Goal: Task Accomplishment & Management: Manage account settings

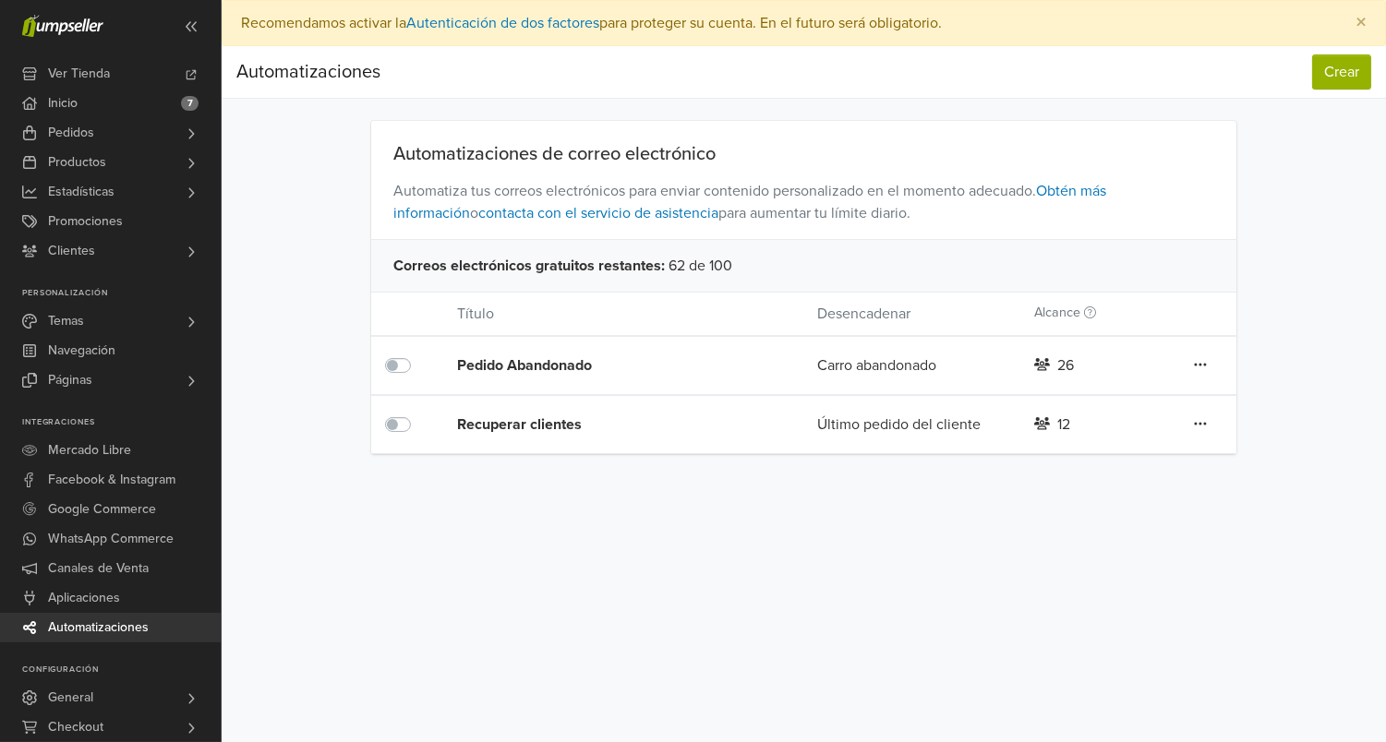
click at [543, 361] on div "Pedido Abandonado" at bounding box center [601, 366] width 288 height 22
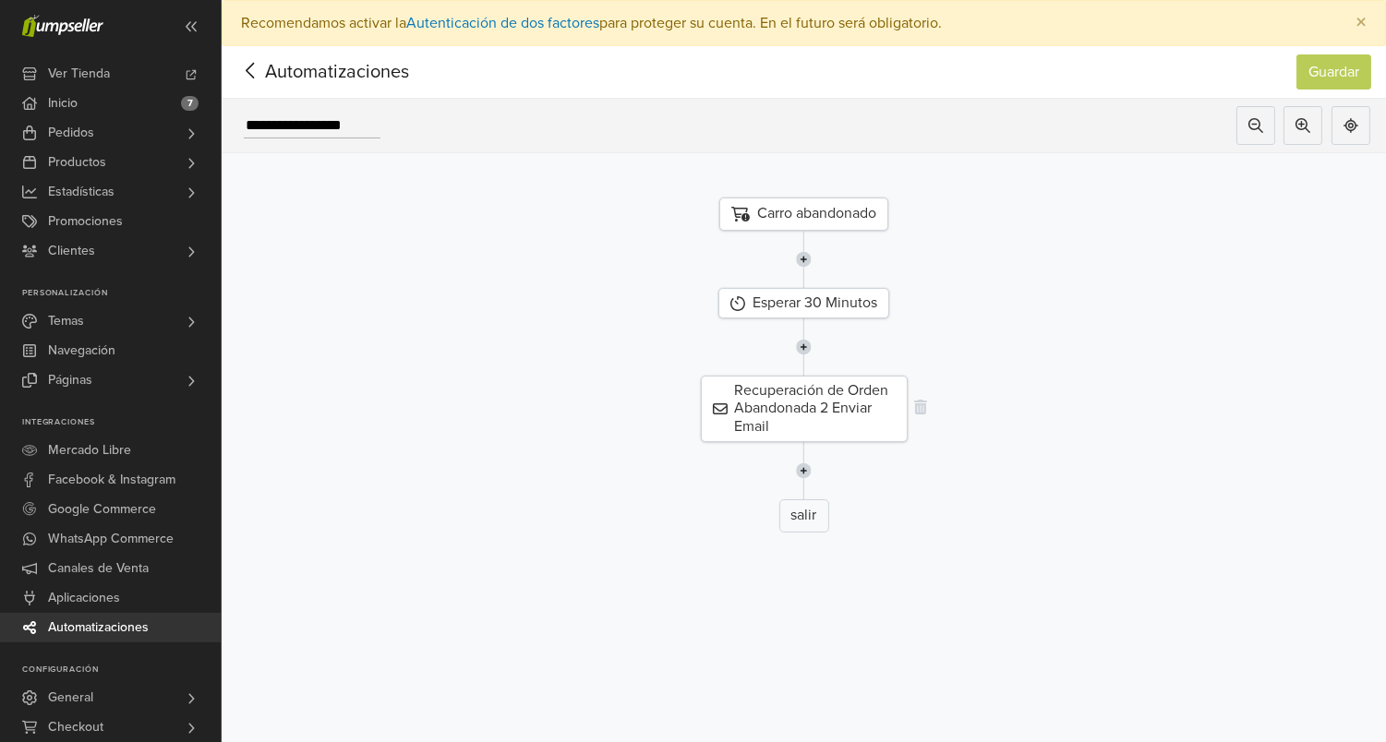
click at [844, 394] on div "Recuperación de Orden Abandonada 2 Enviar Email" at bounding box center [804, 409] width 207 height 66
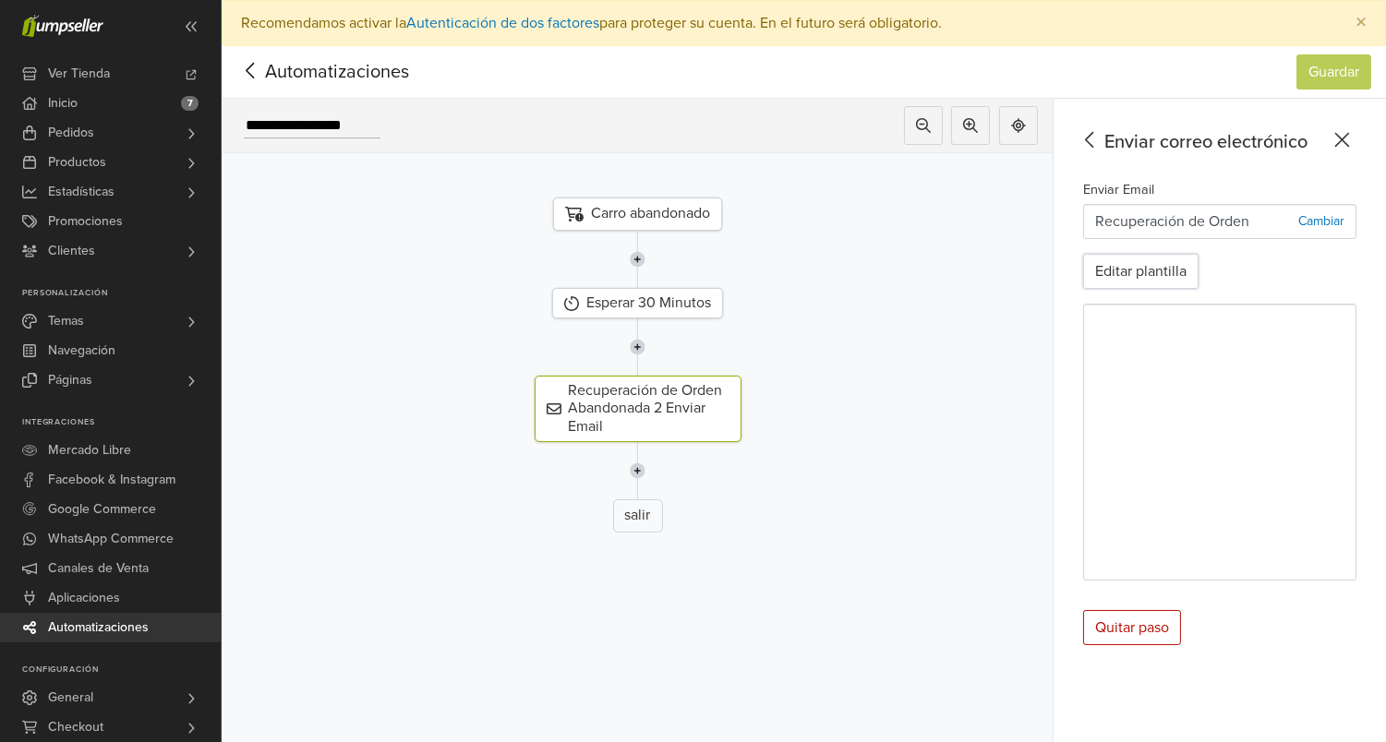
click at [1168, 271] on button "Editar plantilla" at bounding box center [1140, 271] width 115 height 35
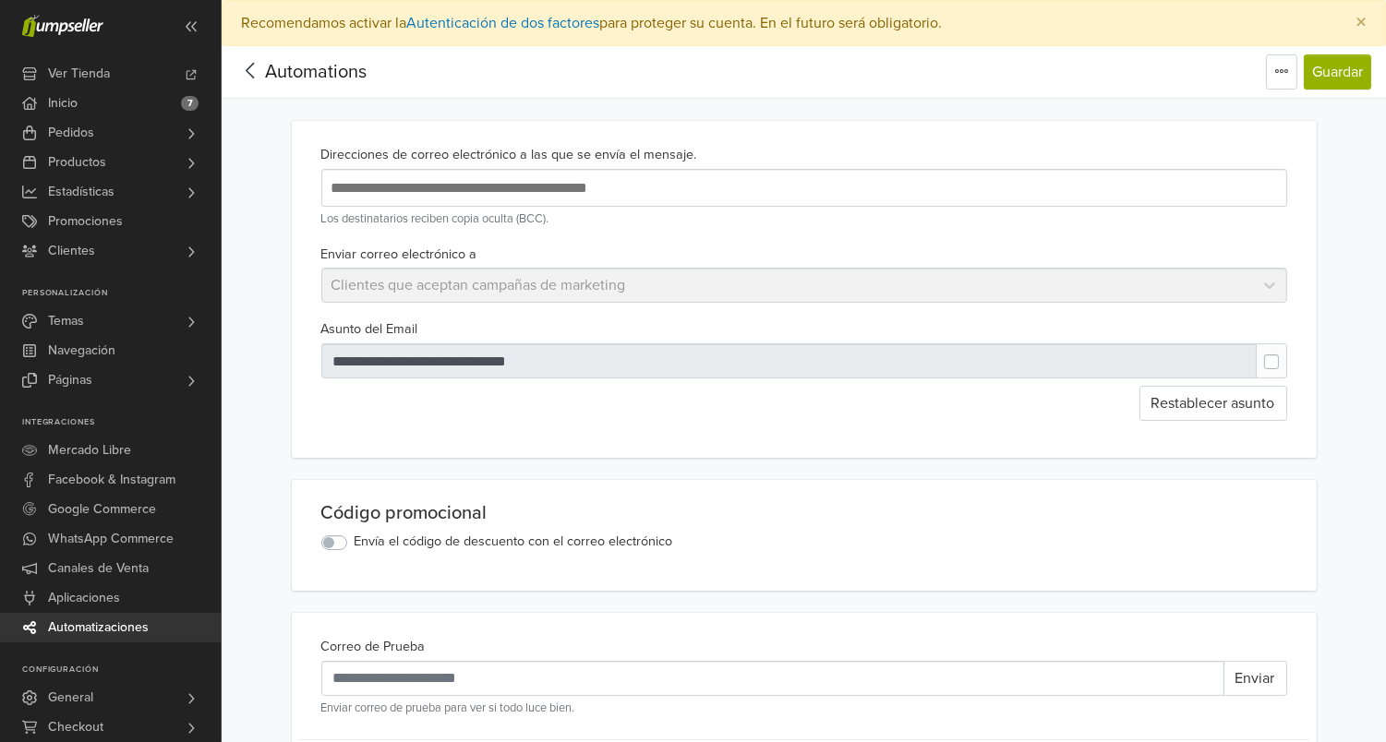
click at [249, 65] on icon at bounding box center [250, 70] width 29 height 23
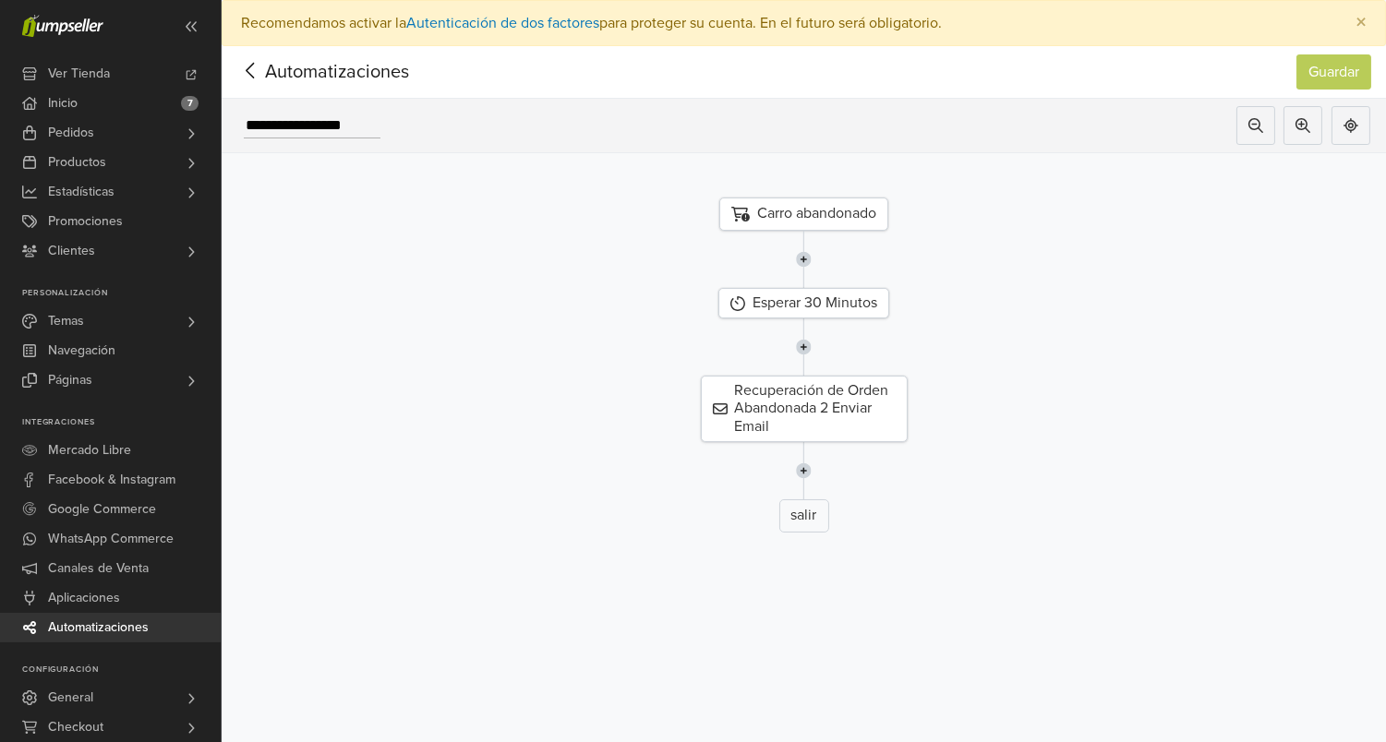
click at [248, 77] on icon at bounding box center [250, 70] width 29 height 23
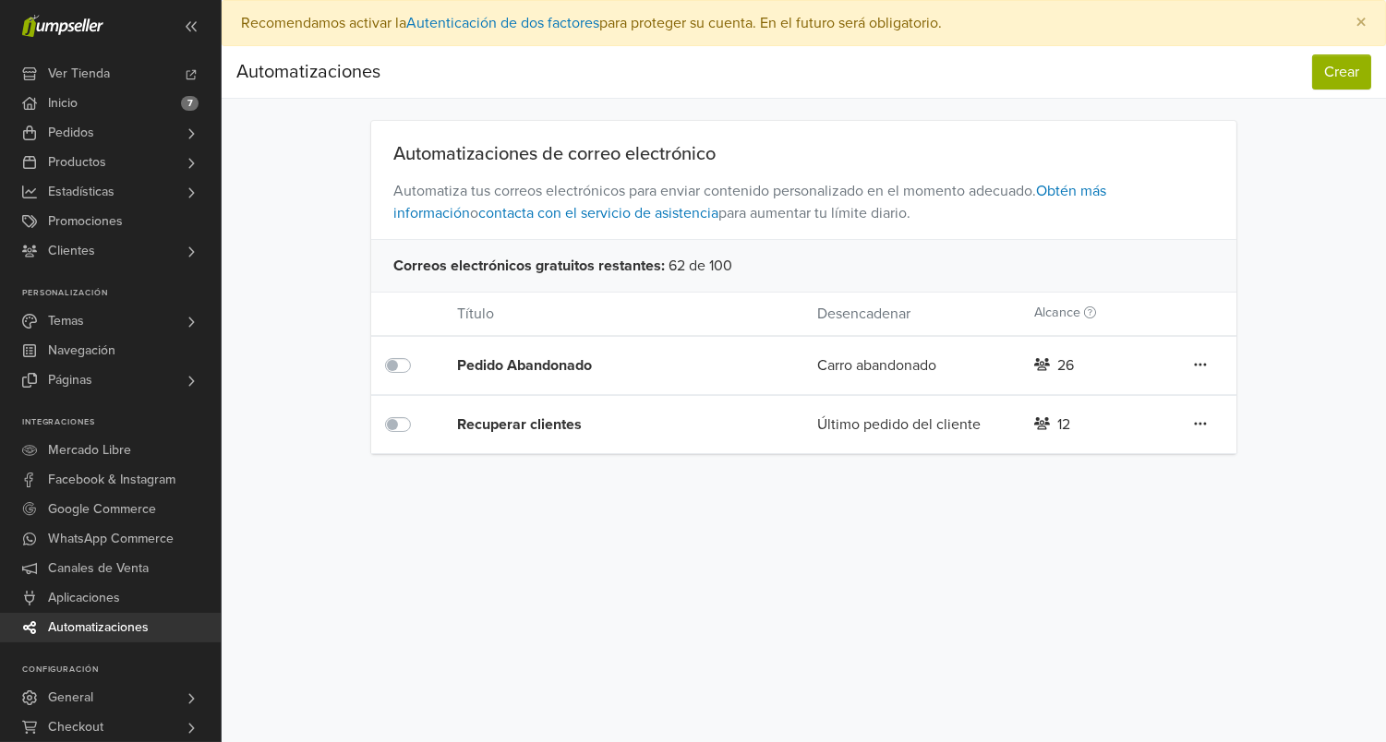
click at [549, 421] on div "Recuperar clientes" at bounding box center [601, 425] width 288 height 22
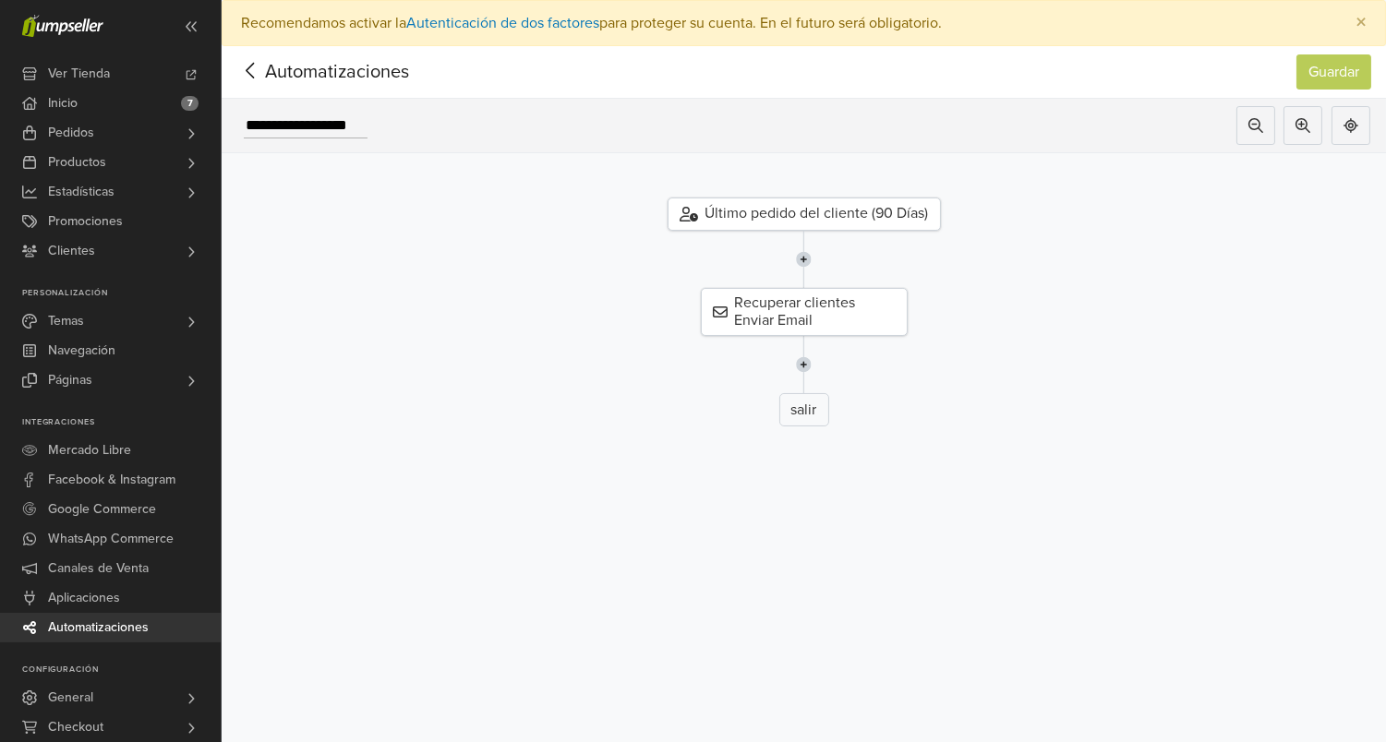
click at [253, 75] on icon at bounding box center [250, 70] width 29 height 23
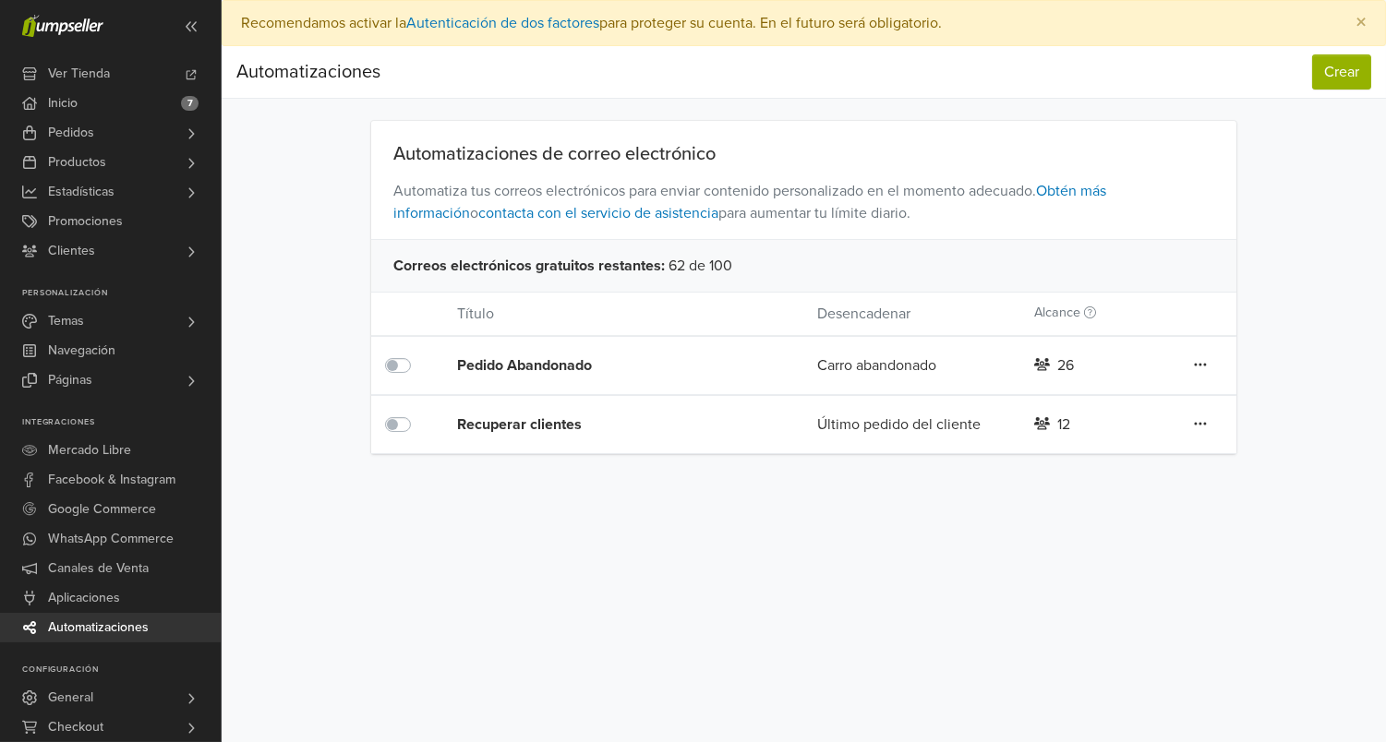
click at [247, 69] on div "Automatizaciones" at bounding box center [308, 72] width 144 height 37
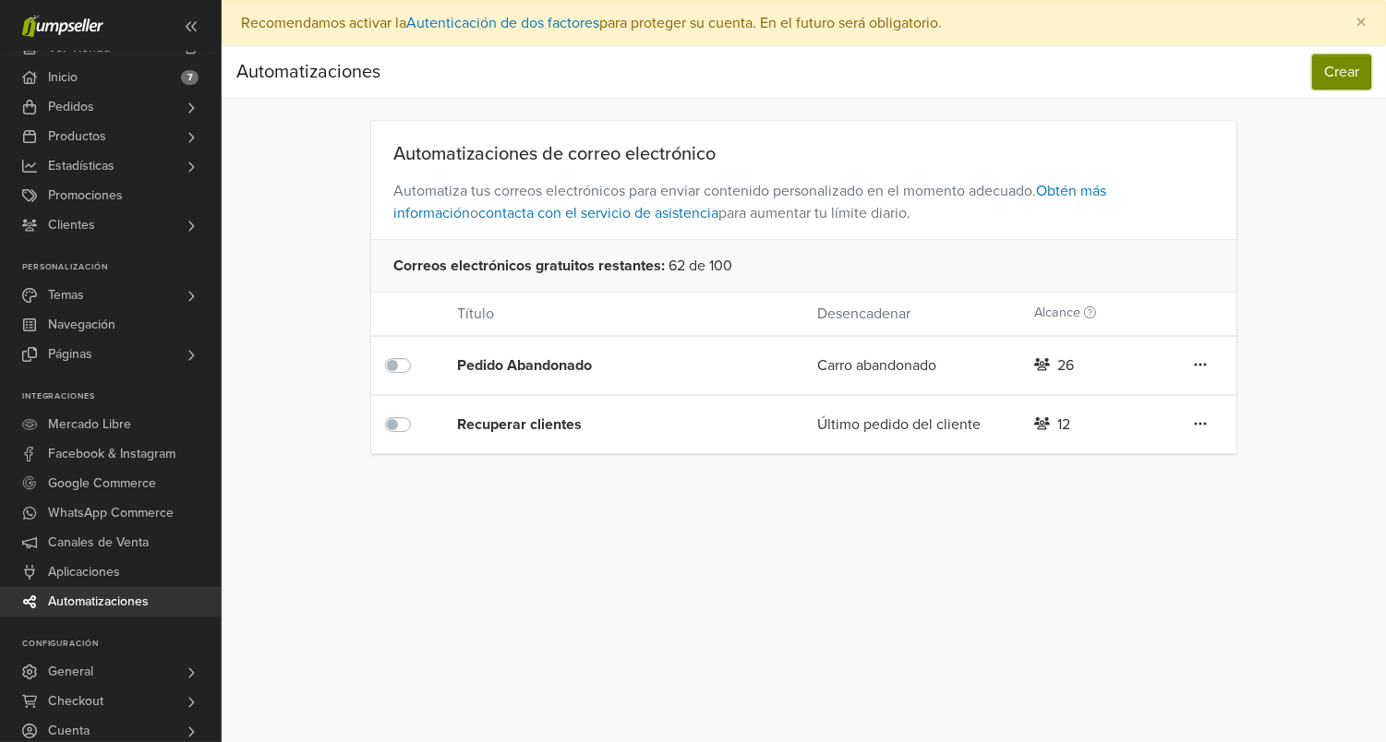
click at [1343, 72] on button "Crear" at bounding box center [1341, 71] width 59 height 35
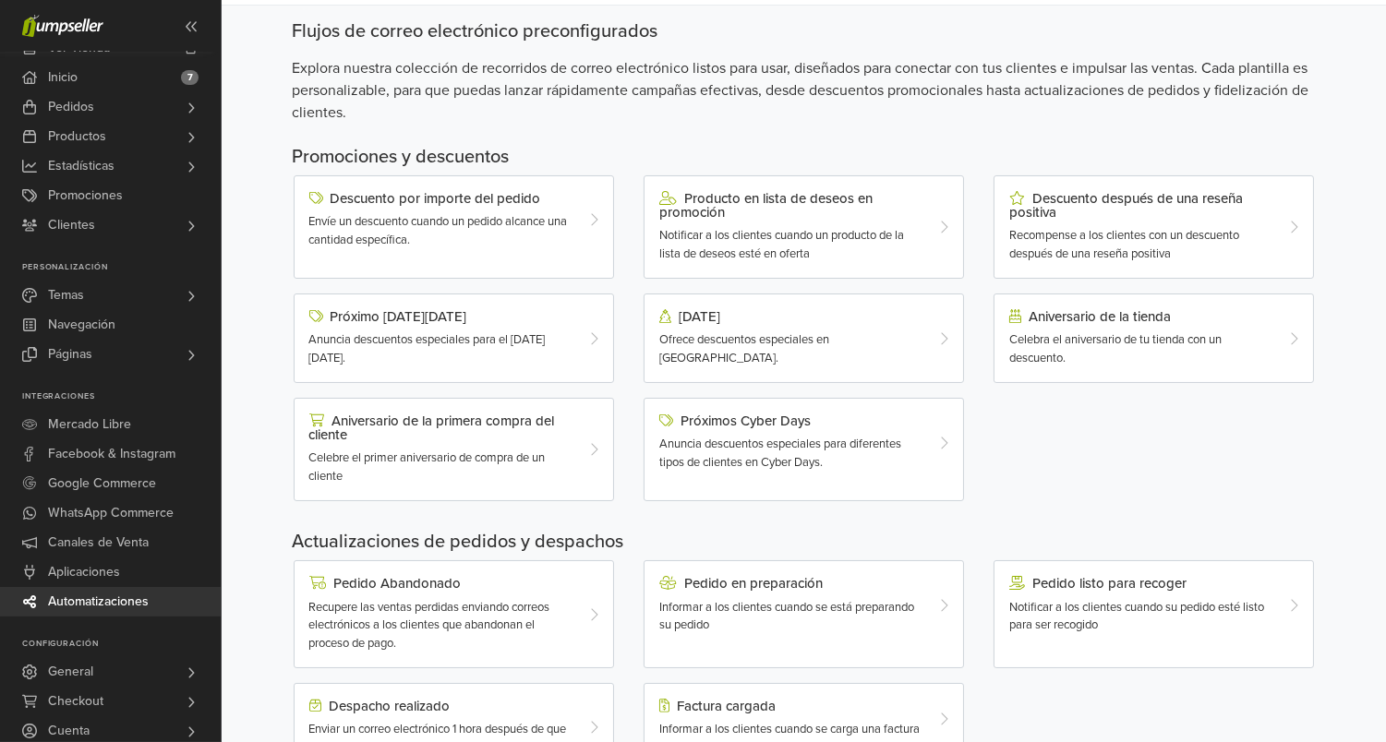
scroll to position [106, 0]
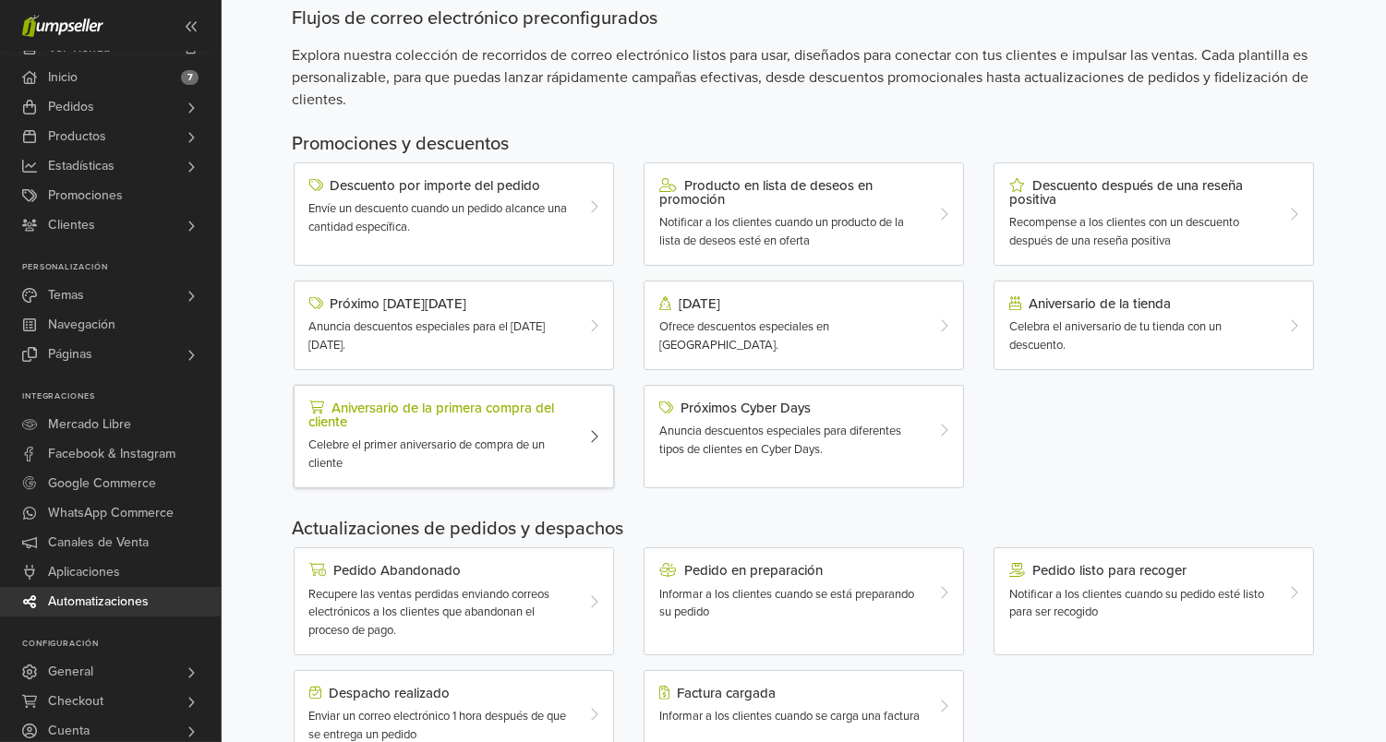
click at [566, 437] on div "Celebre el primer aniversario de compra de un cliente" at bounding box center [440, 455] width 263 height 36
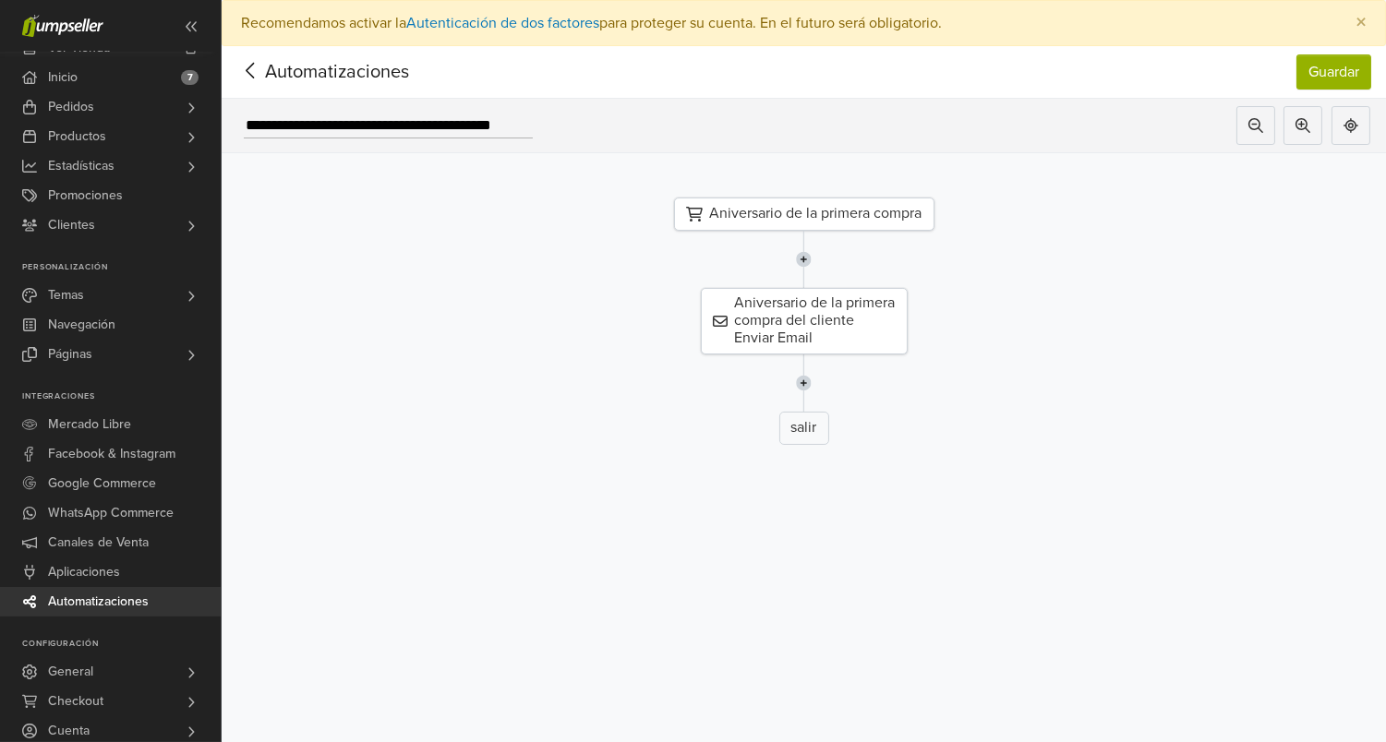
click at [254, 65] on icon at bounding box center [250, 70] width 29 height 23
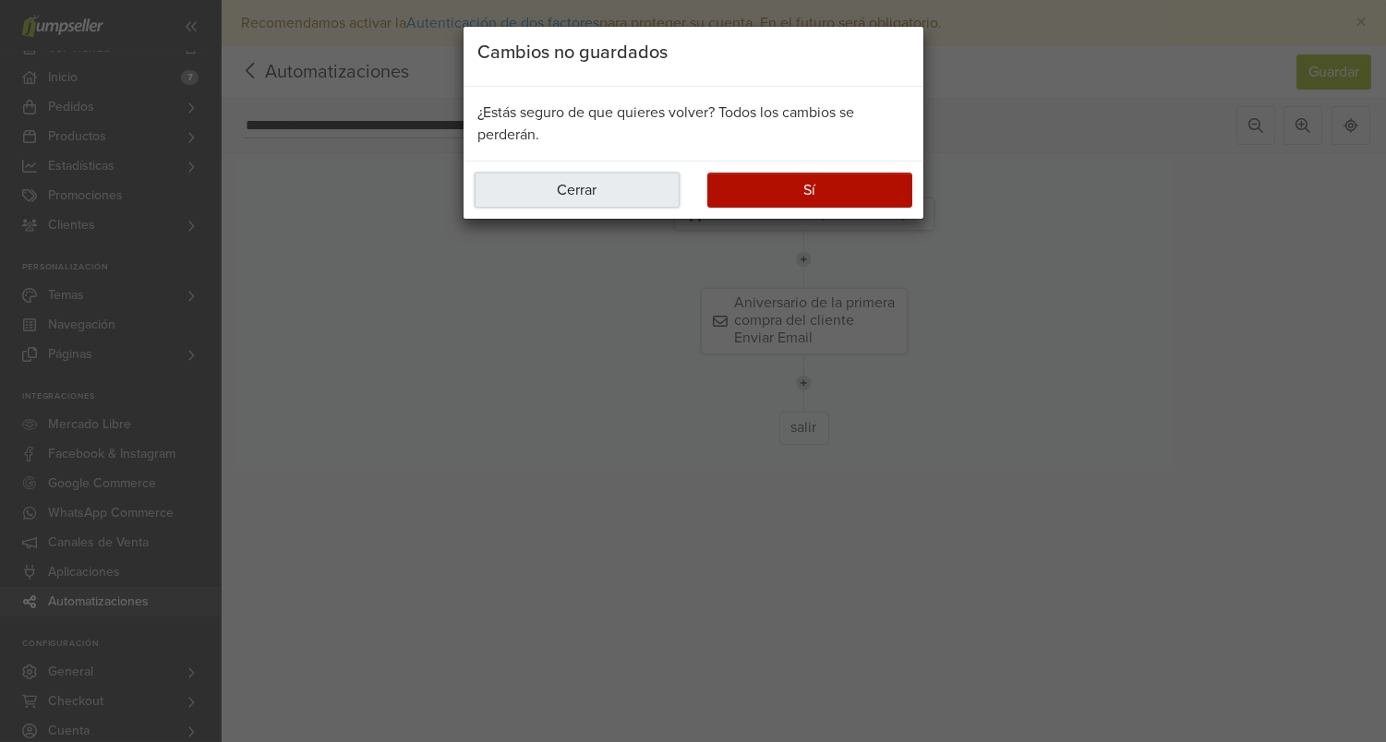
click at [561, 182] on button "Cerrar" at bounding box center [577, 190] width 205 height 35
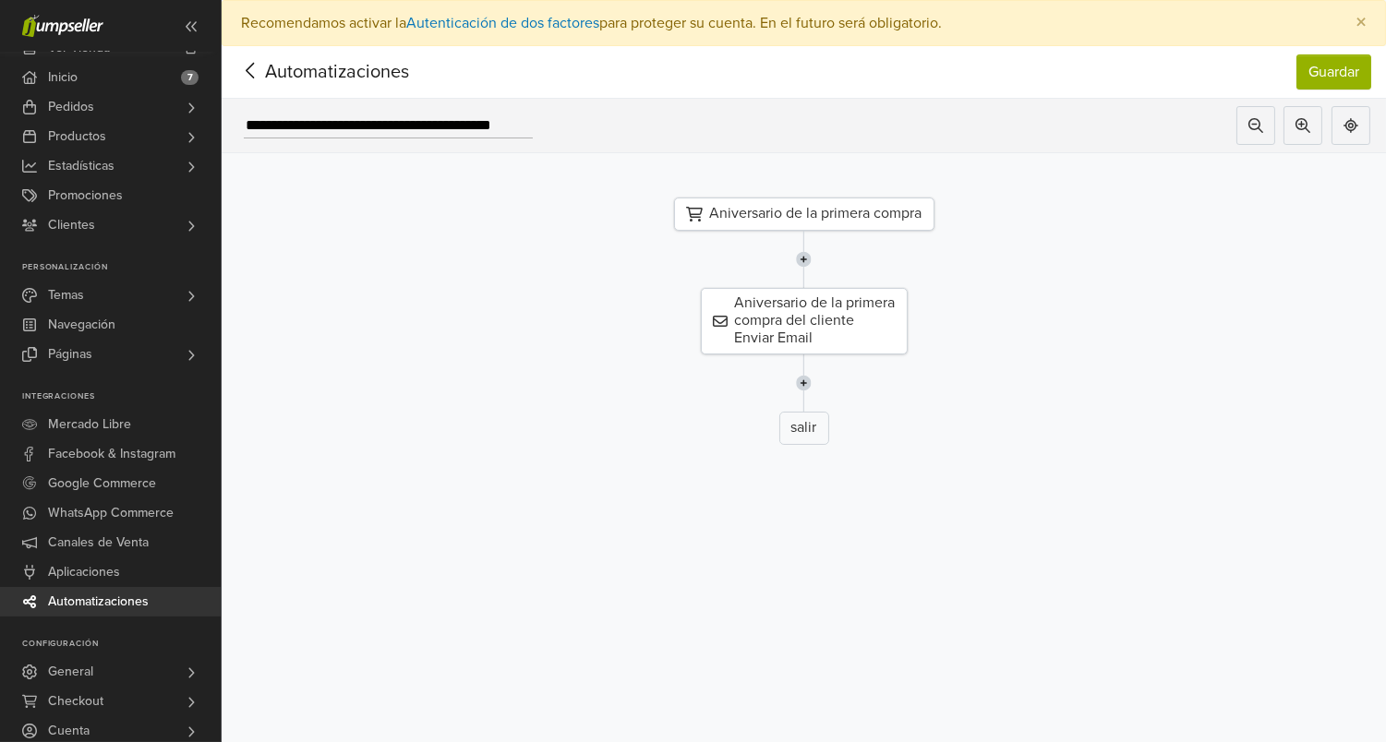
click at [251, 81] on div at bounding box center [250, 72] width 29 height 28
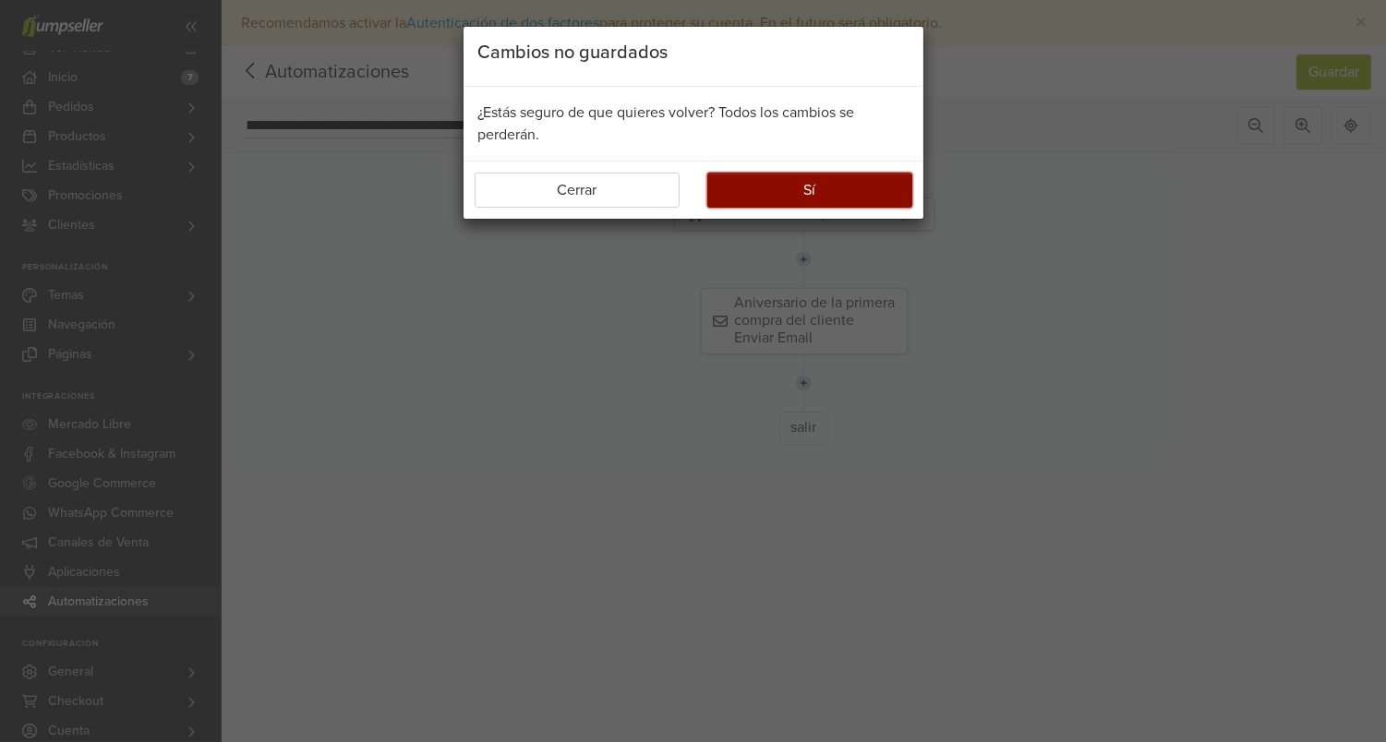
click at [768, 177] on button "Sí" at bounding box center [809, 190] width 205 height 35
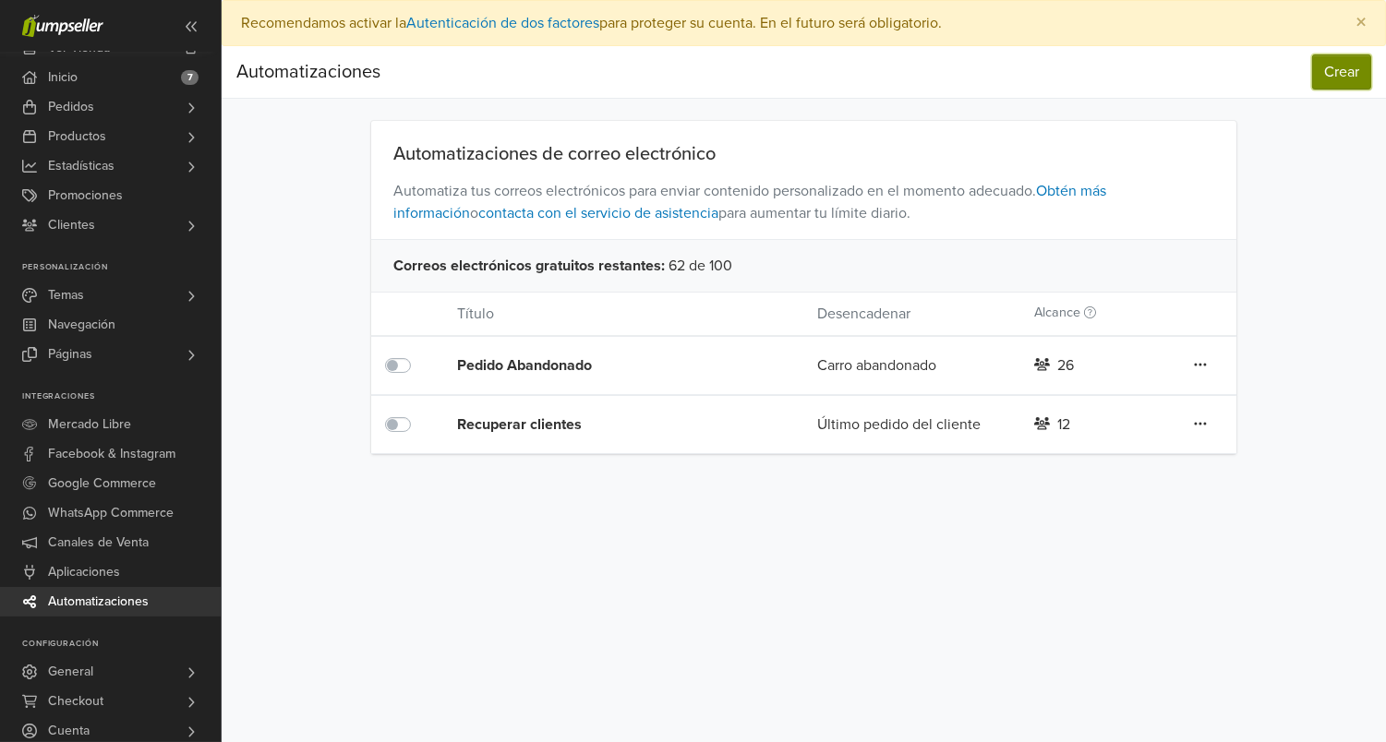
click at [1354, 80] on button "Crear" at bounding box center [1341, 71] width 59 height 35
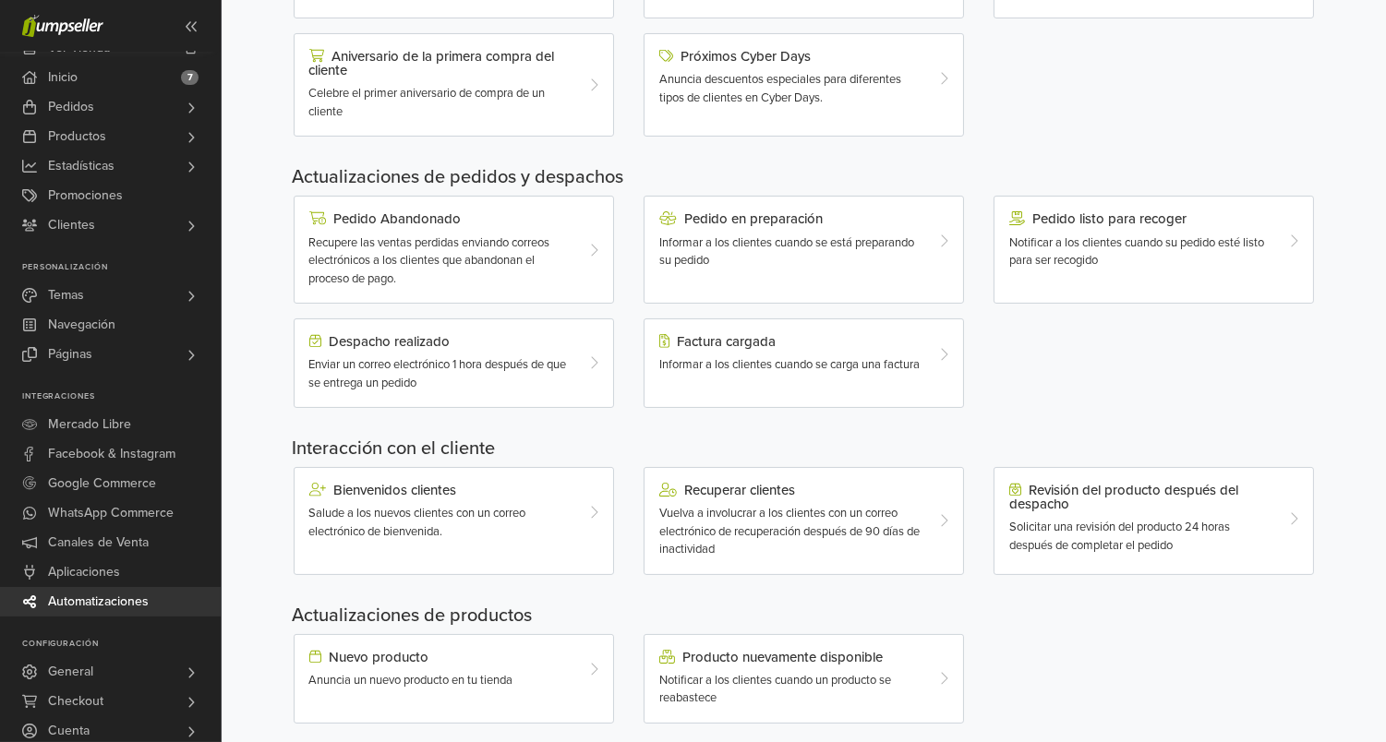
scroll to position [475, 0]
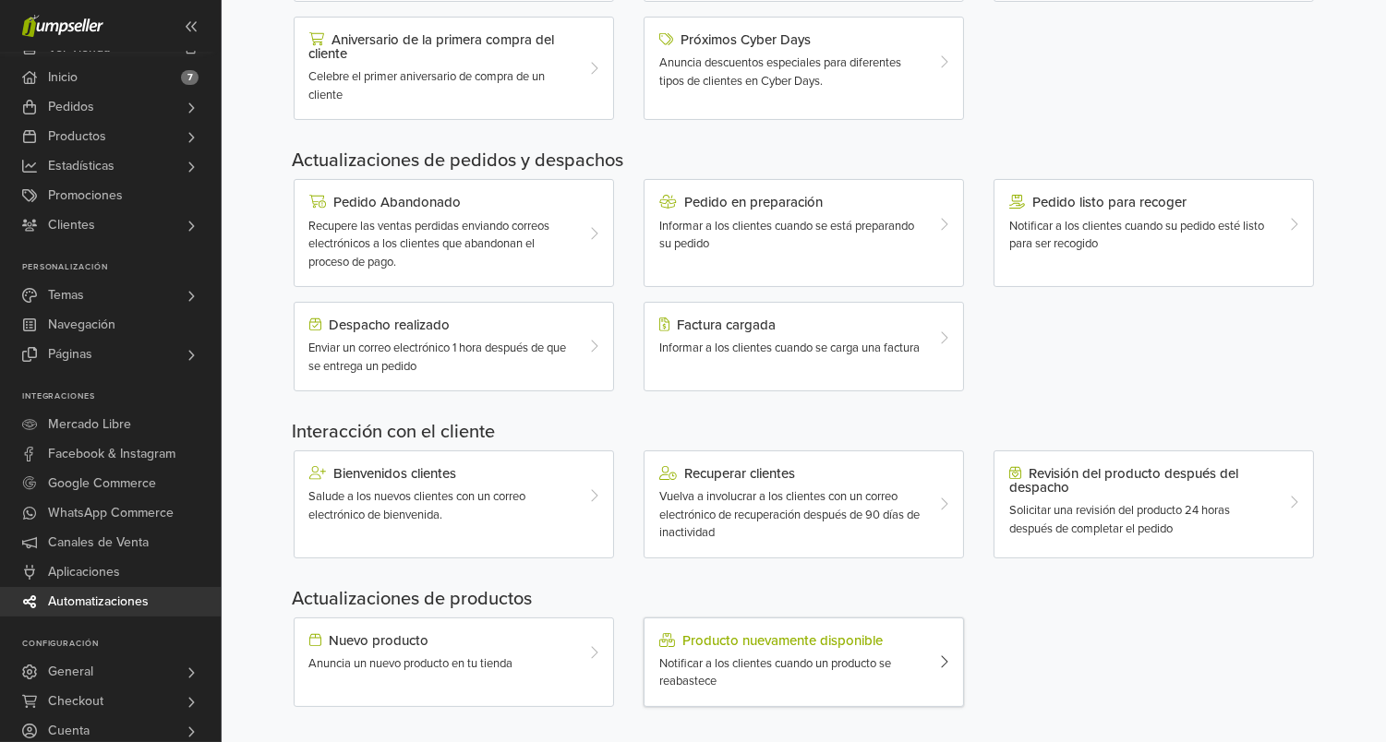
click at [777, 659] on span "Notificar a los clientes cuando un producto se reabastece" at bounding box center [775, 672] width 232 height 33
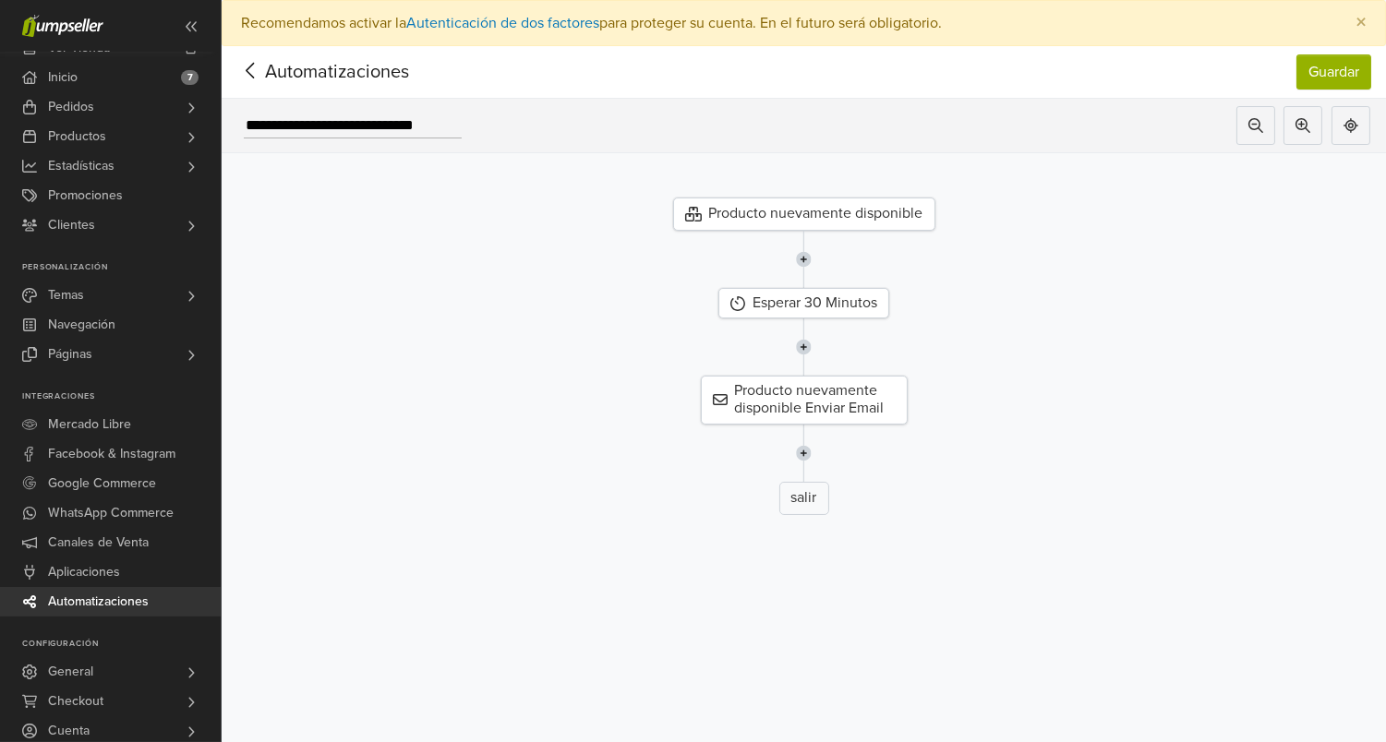
click at [853, 211] on div "Producto nuevamente disponible" at bounding box center [804, 214] width 262 height 33
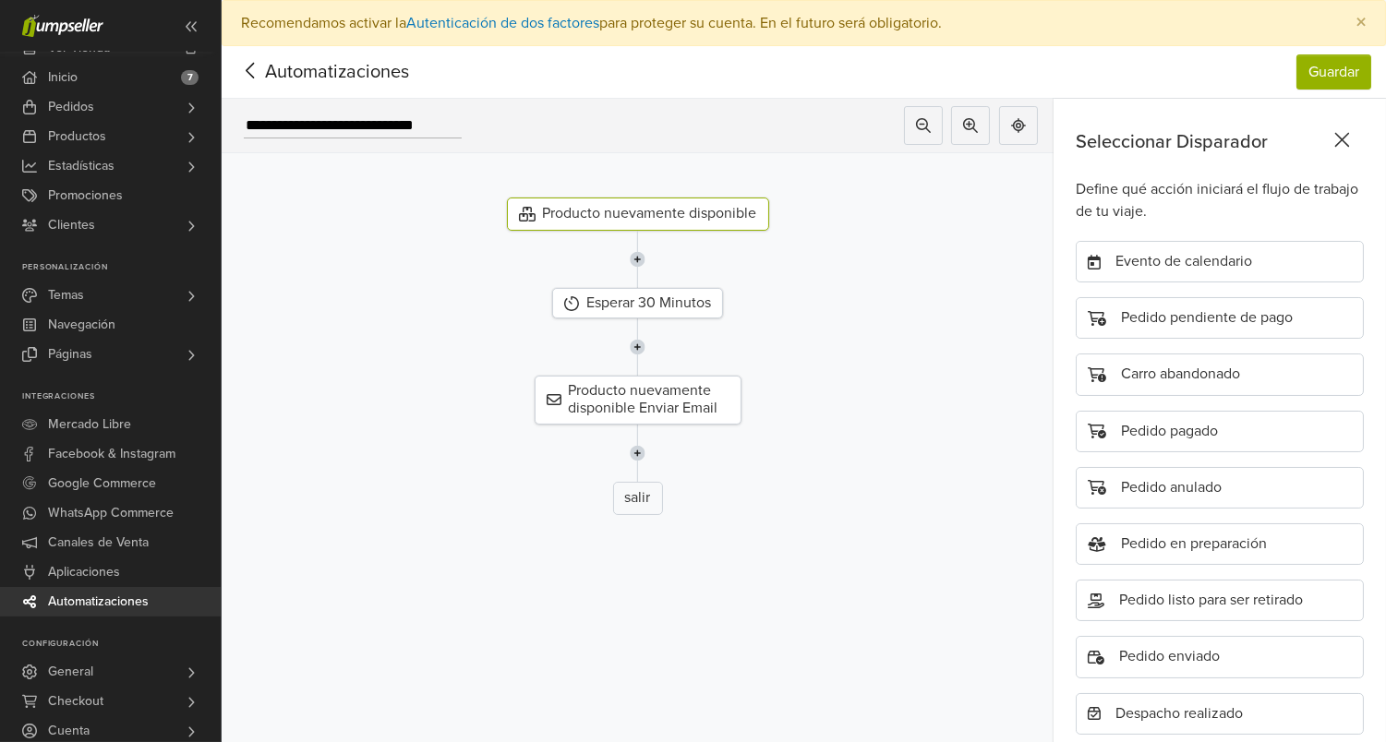
click at [1348, 134] on icon at bounding box center [1342, 139] width 29 height 23
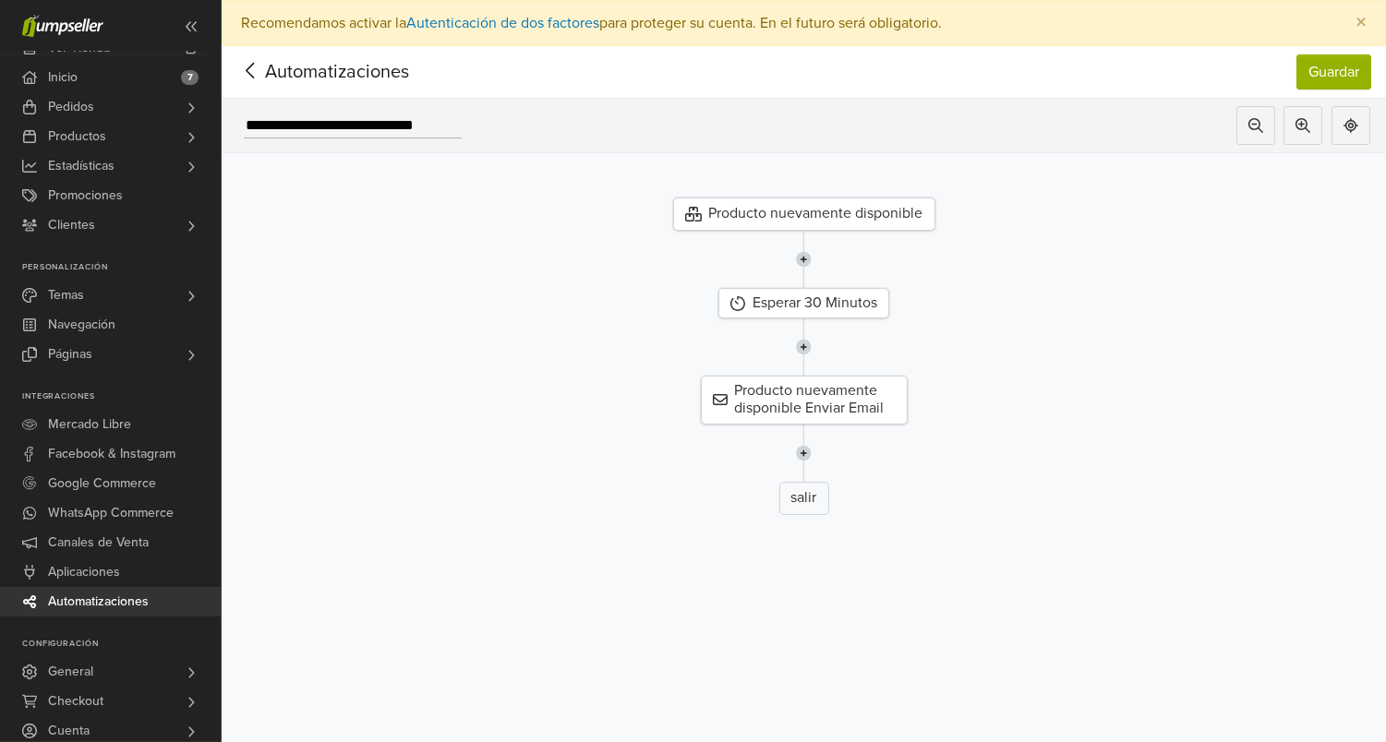
click at [233, 70] on nav "Automatizaciones Guardar Automatizaciones Guardar" at bounding box center [804, 72] width 1164 height 53
click at [250, 69] on icon at bounding box center [250, 70] width 29 height 23
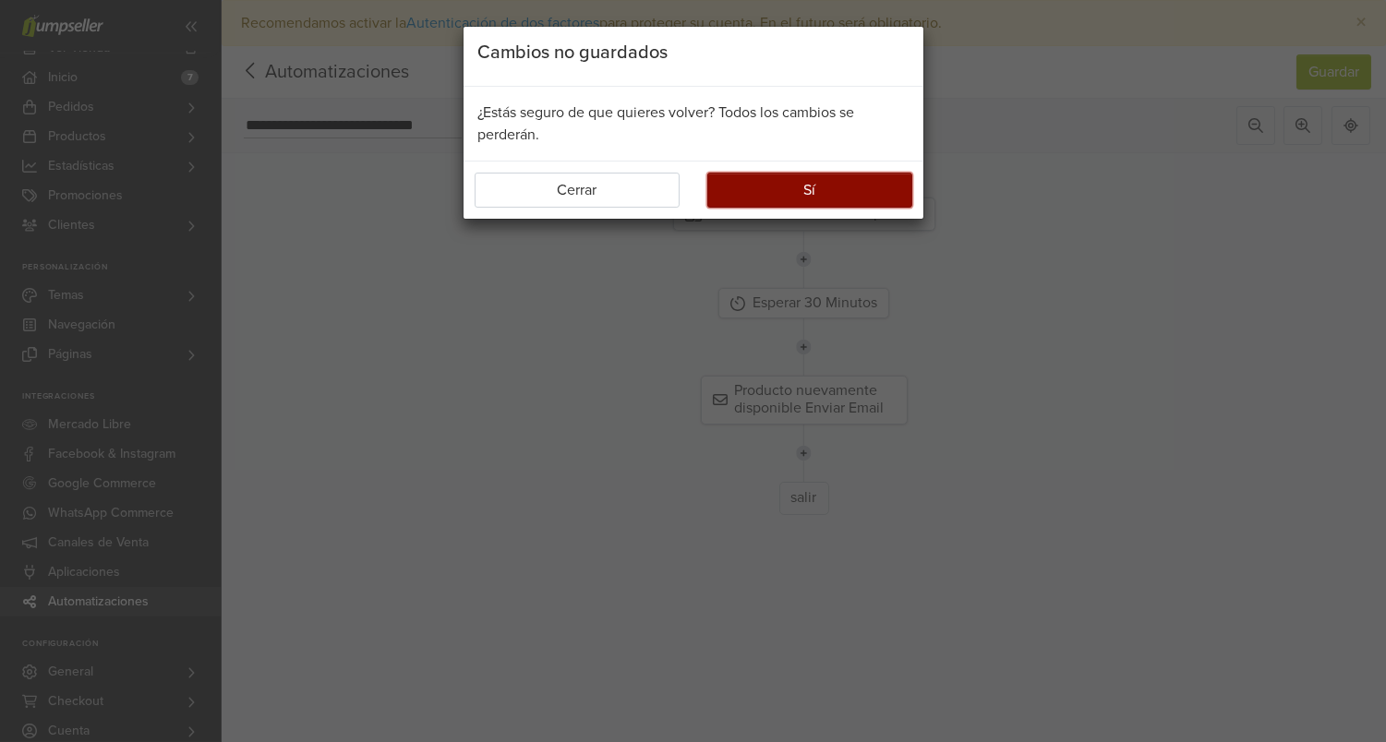
click at [739, 200] on button "Sí" at bounding box center [809, 190] width 205 height 35
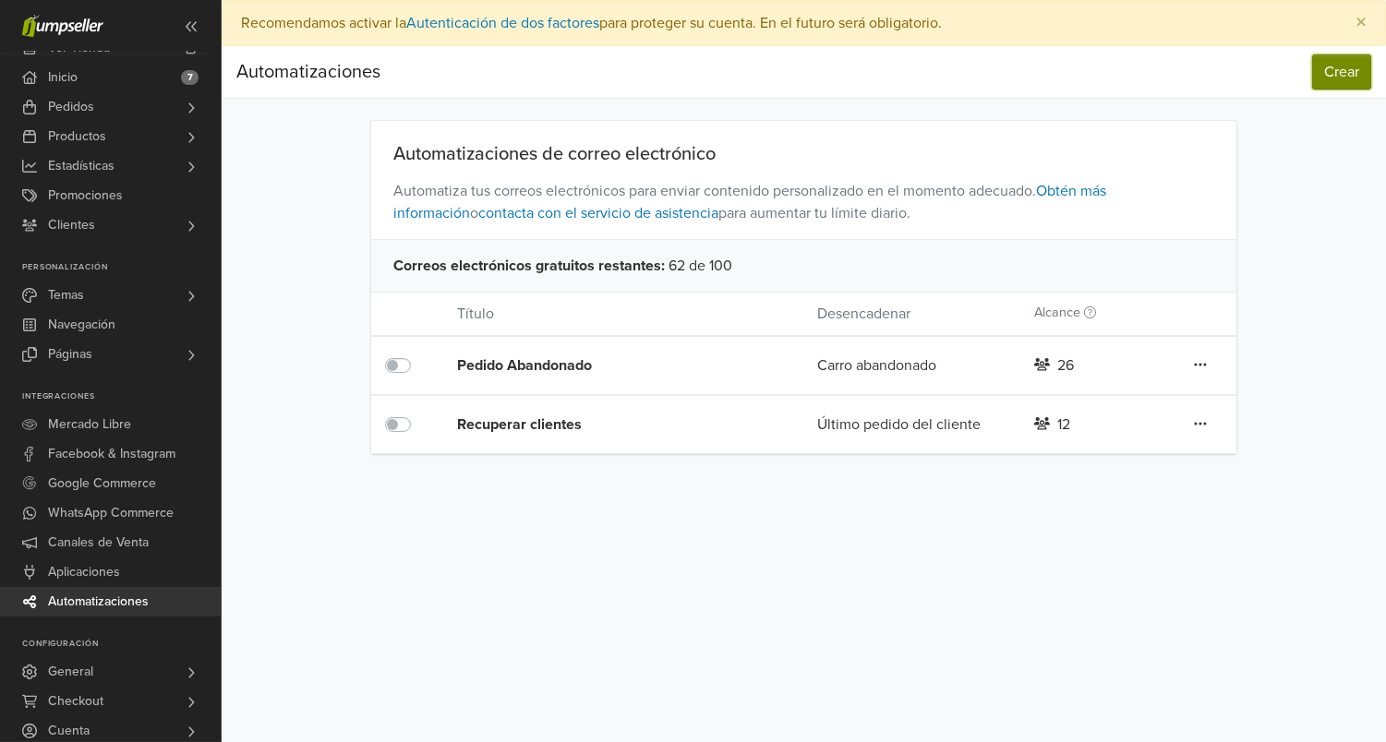
click at [1329, 75] on button "Crear" at bounding box center [1341, 71] width 59 height 35
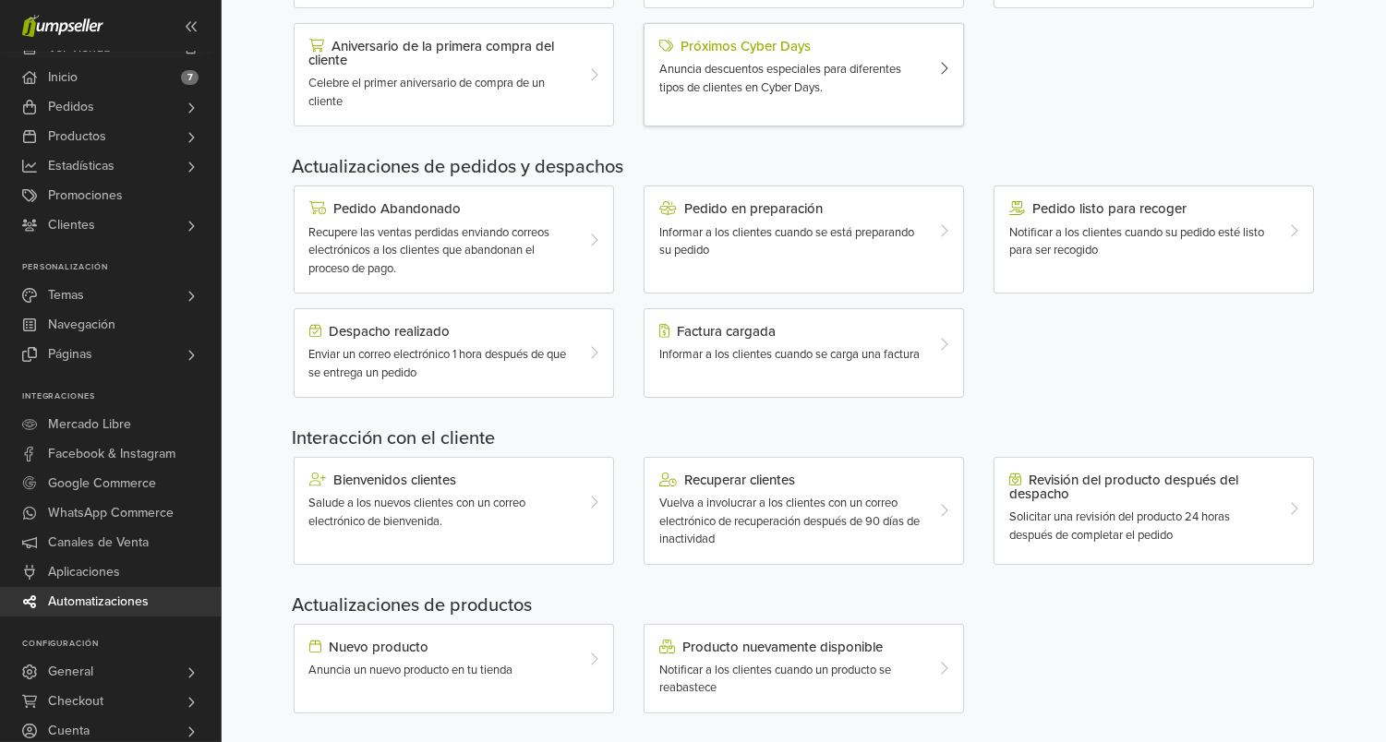
scroll to position [475, 0]
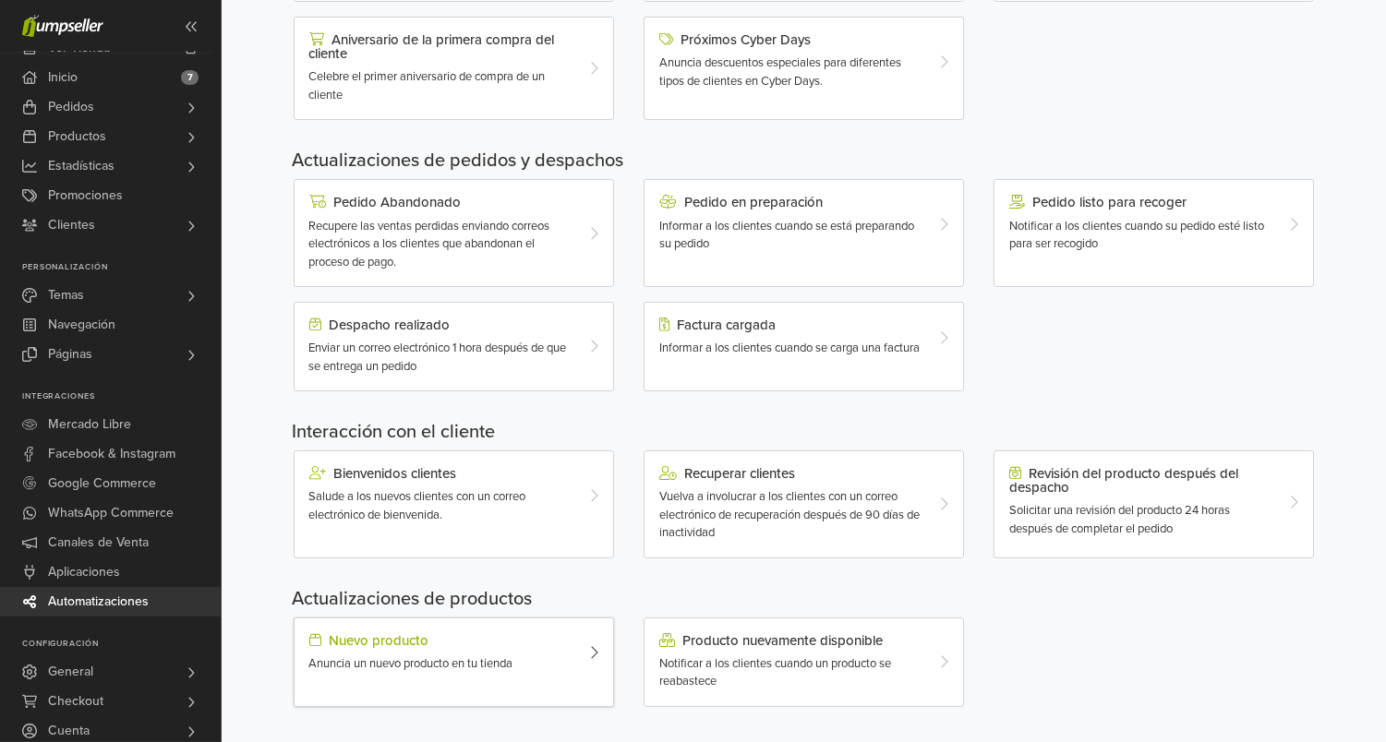
click at [488, 657] on span "Anuncia un nuevo producto en tu tienda" at bounding box center [411, 663] width 204 height 15
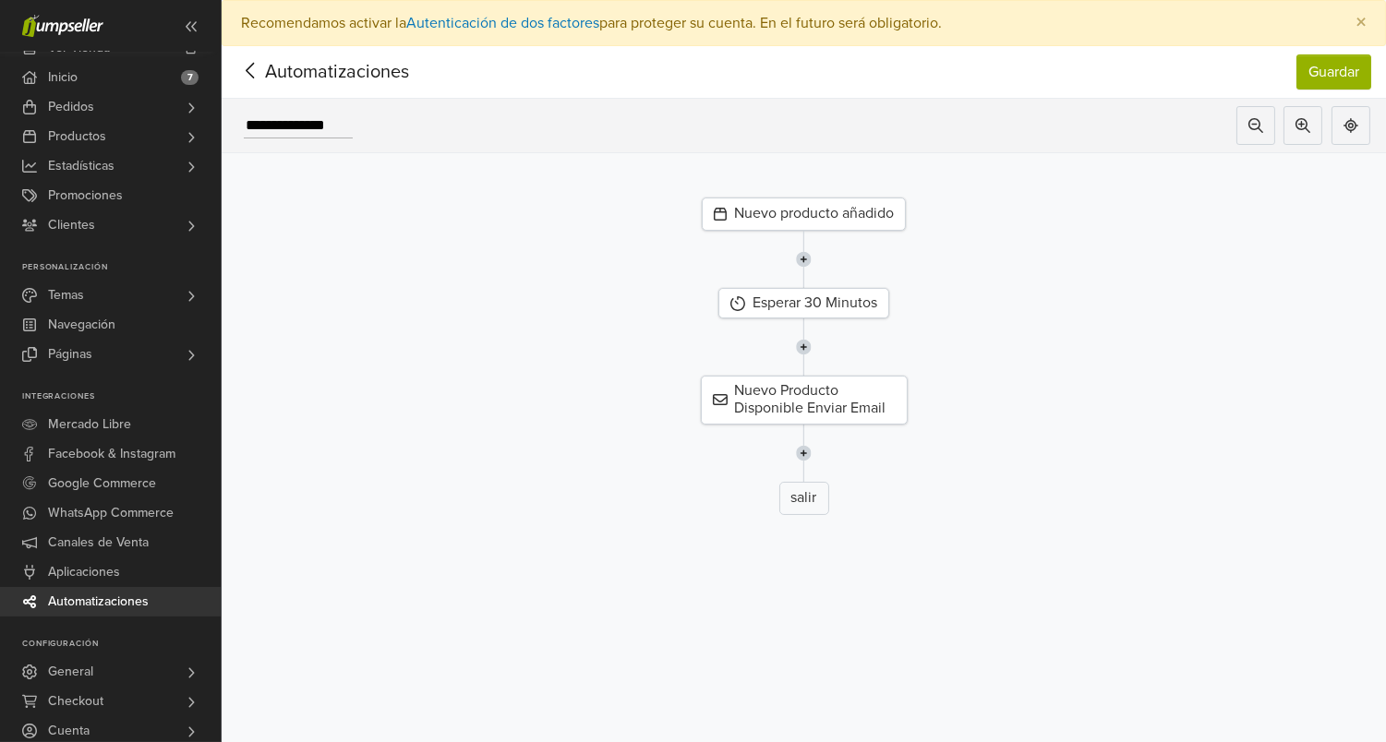
click at [855, 207] on div "Nuevo producto añadido" at bounding box center [804, 214] width 204 height 33
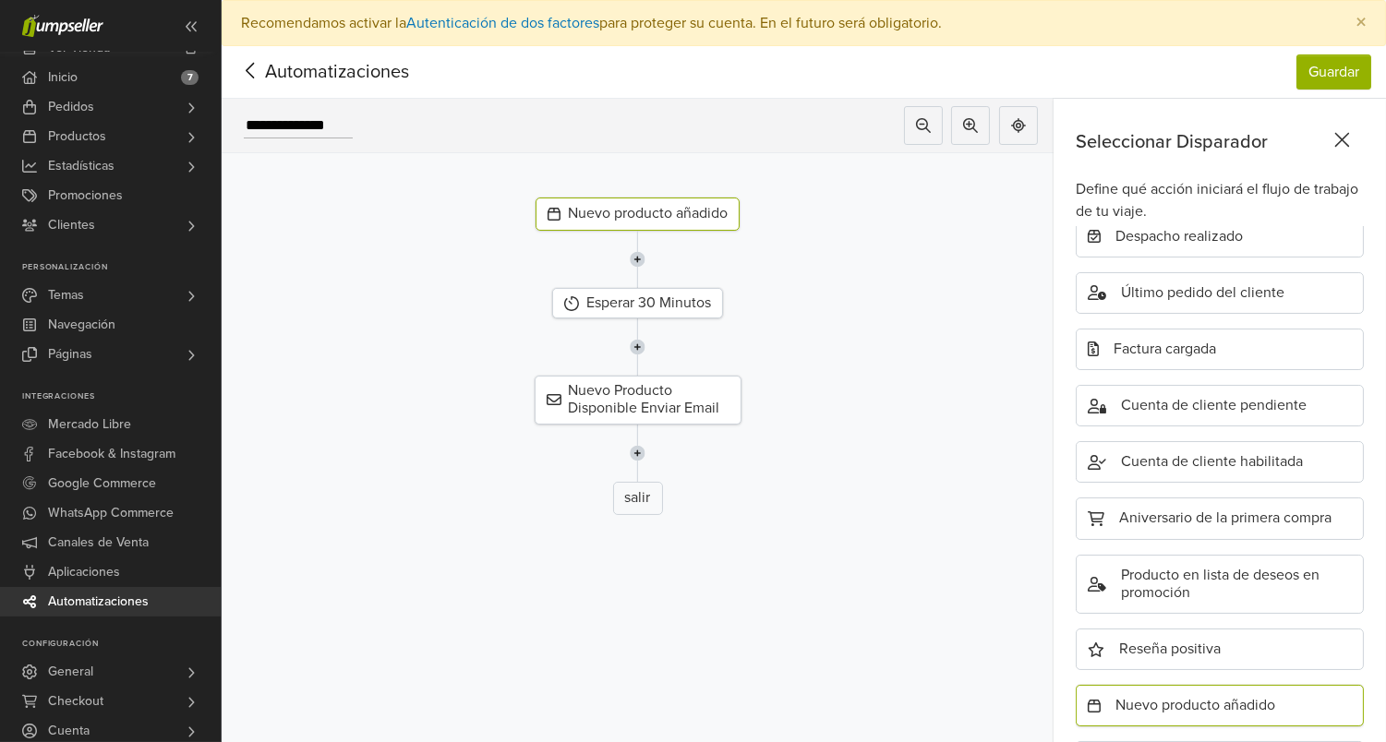
scroll to position [501, 0]
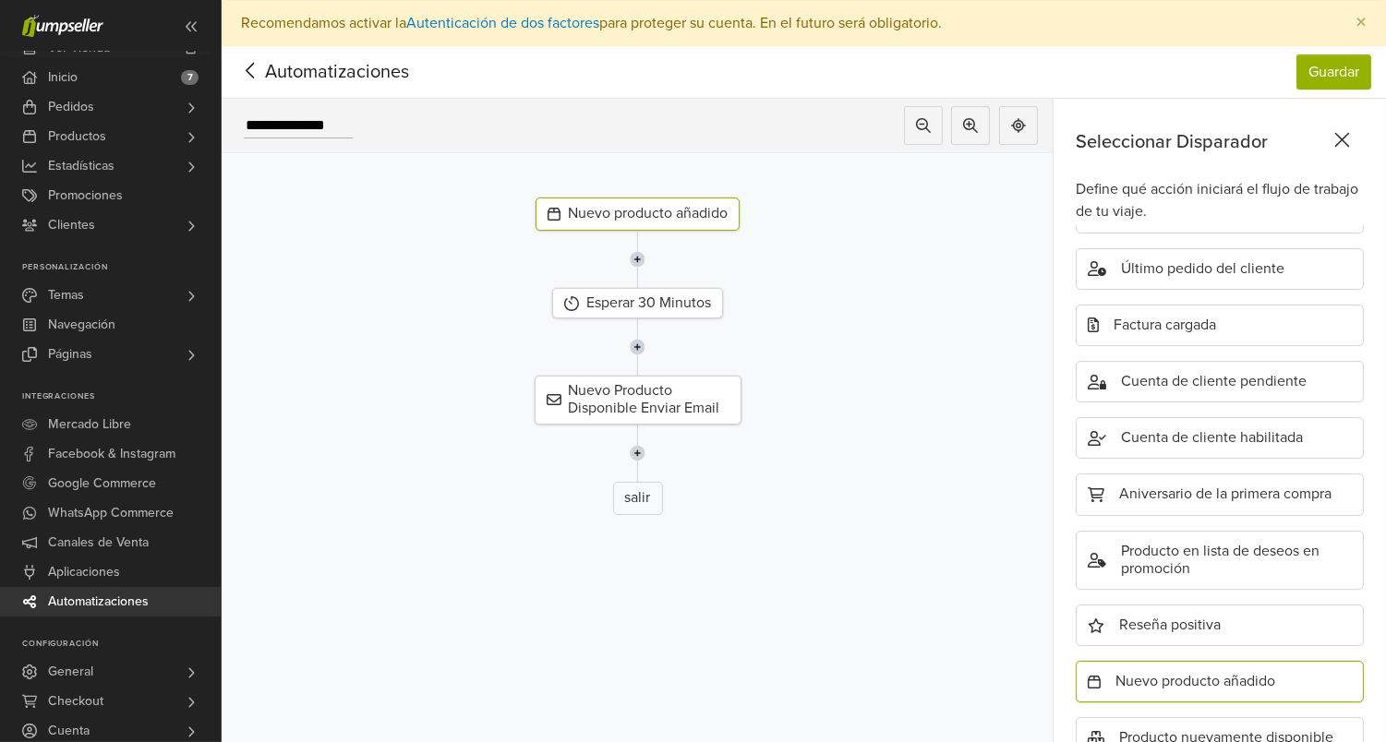
click at [1153, 662] on div "Nuevo producto añadido" at bounding box center [1220, 682] width 288 height 42
click at [704, 403] on div "Nuevo Producto Disponible Enviar Email" at bounding box center [638, 400] width 207 height 48
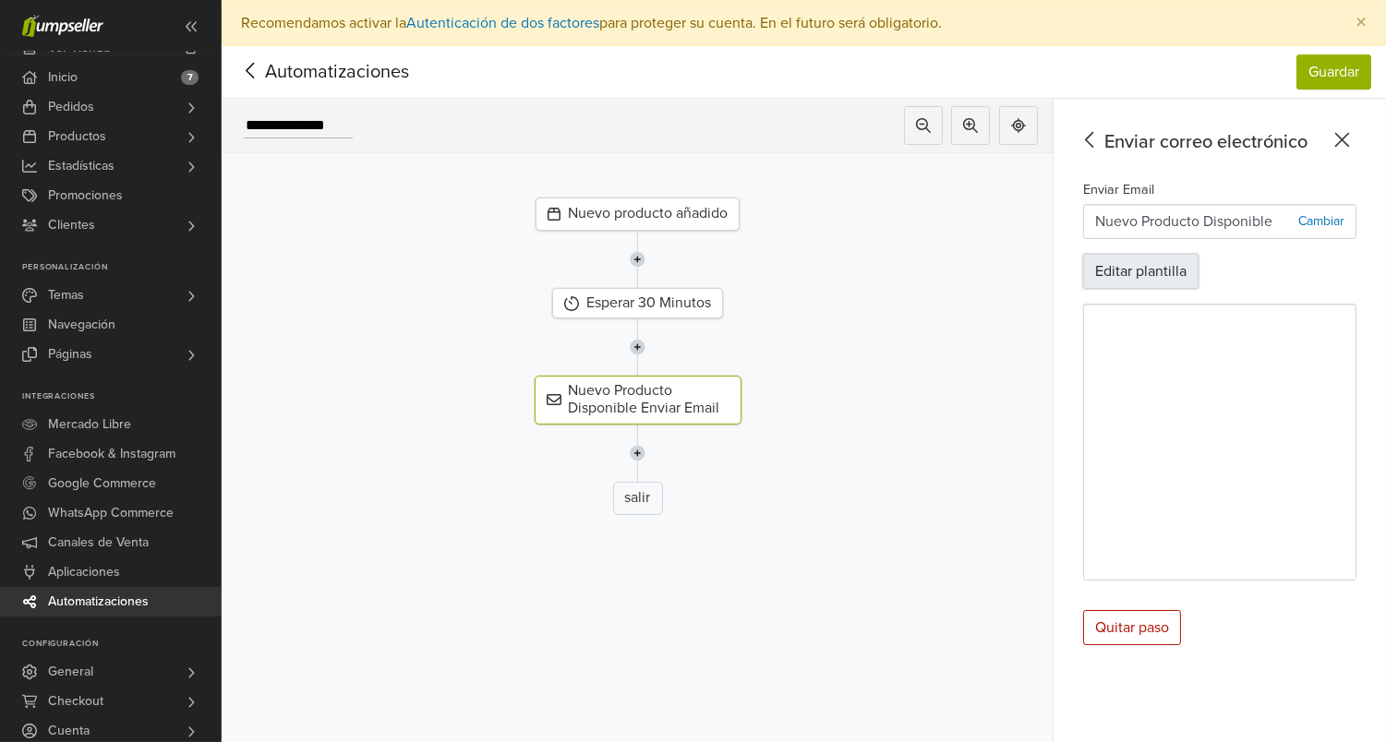
click at [1164, 277] on button "Editar plantilla" at bounding box center [1140, 271] width 115 height 35
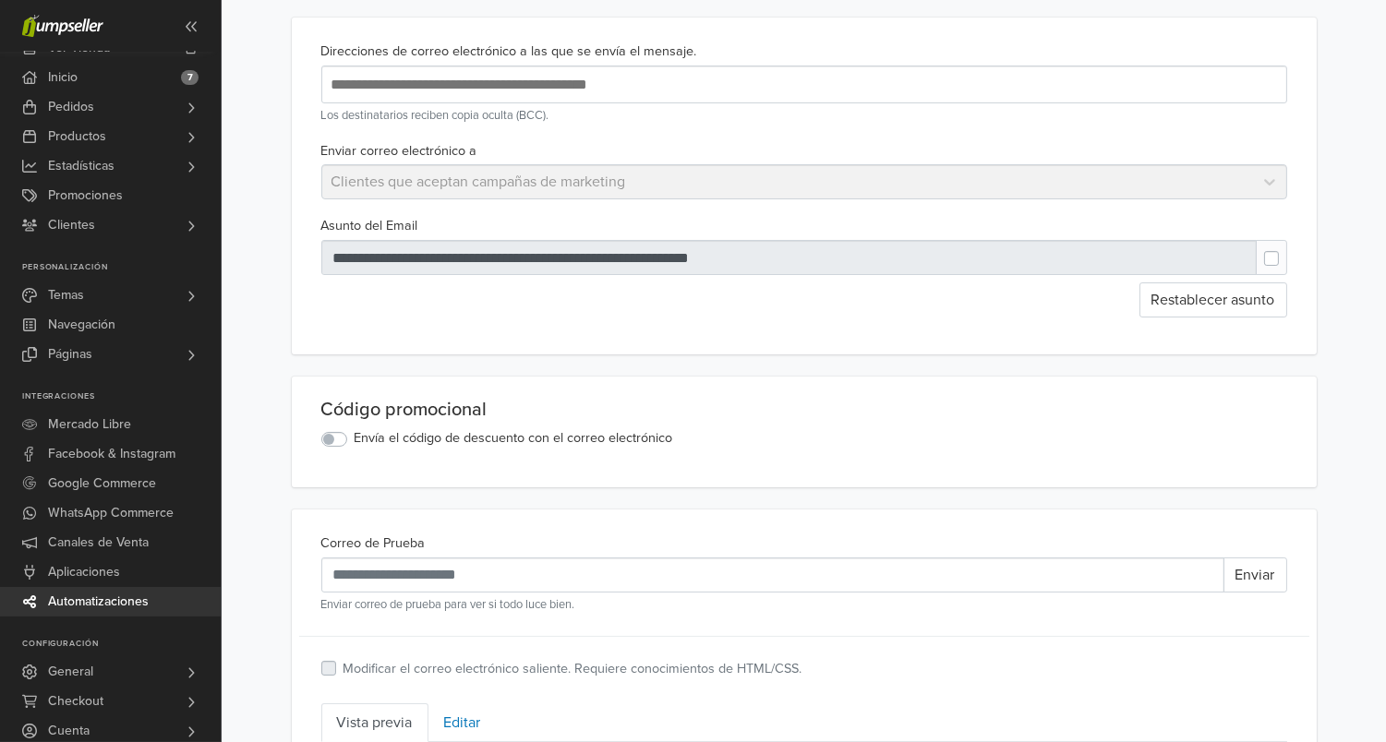
scroll to position [142, 0]
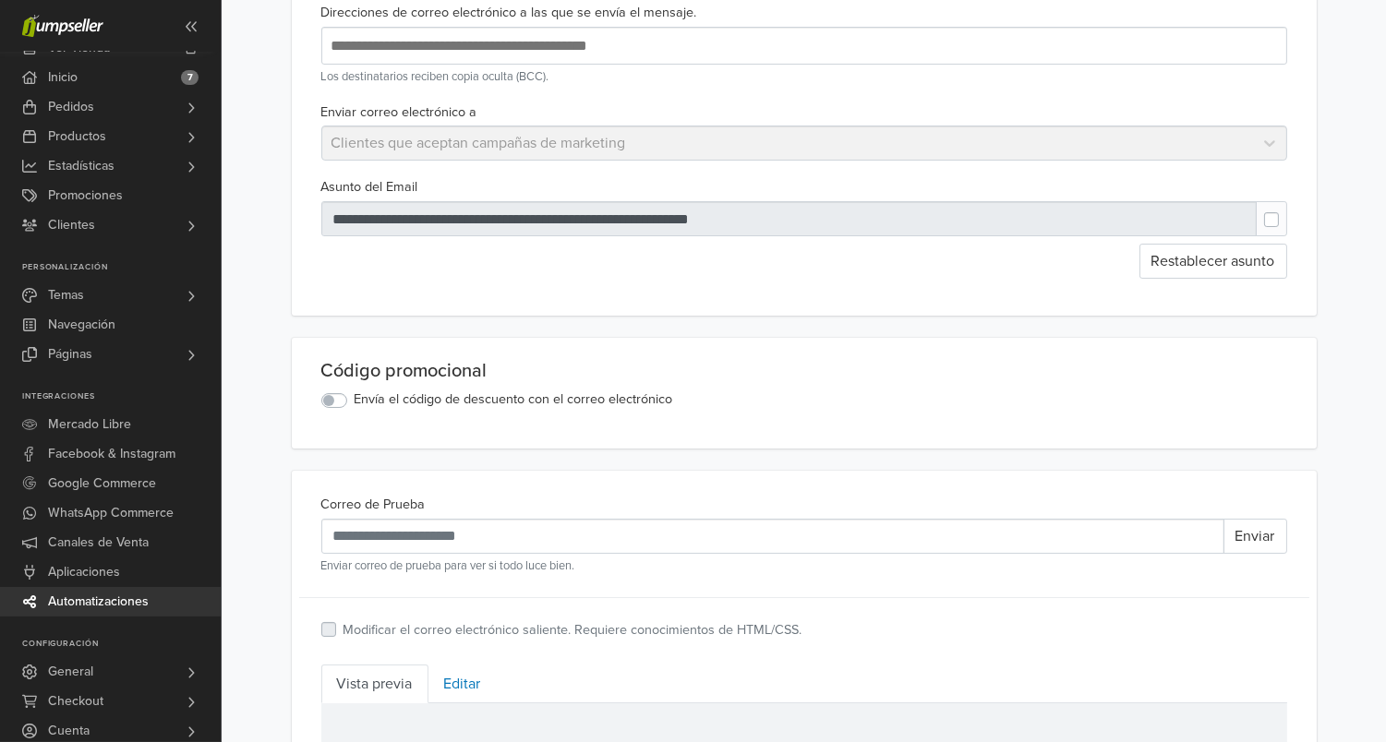
drag, startPoint x: 576, startPoint y: 217, endPoint x: 824, endPoint y: 213, distance: 248.4
click at [827, 216] on div at bounding box center [789, 218] width 936 height 35
type input "**********"
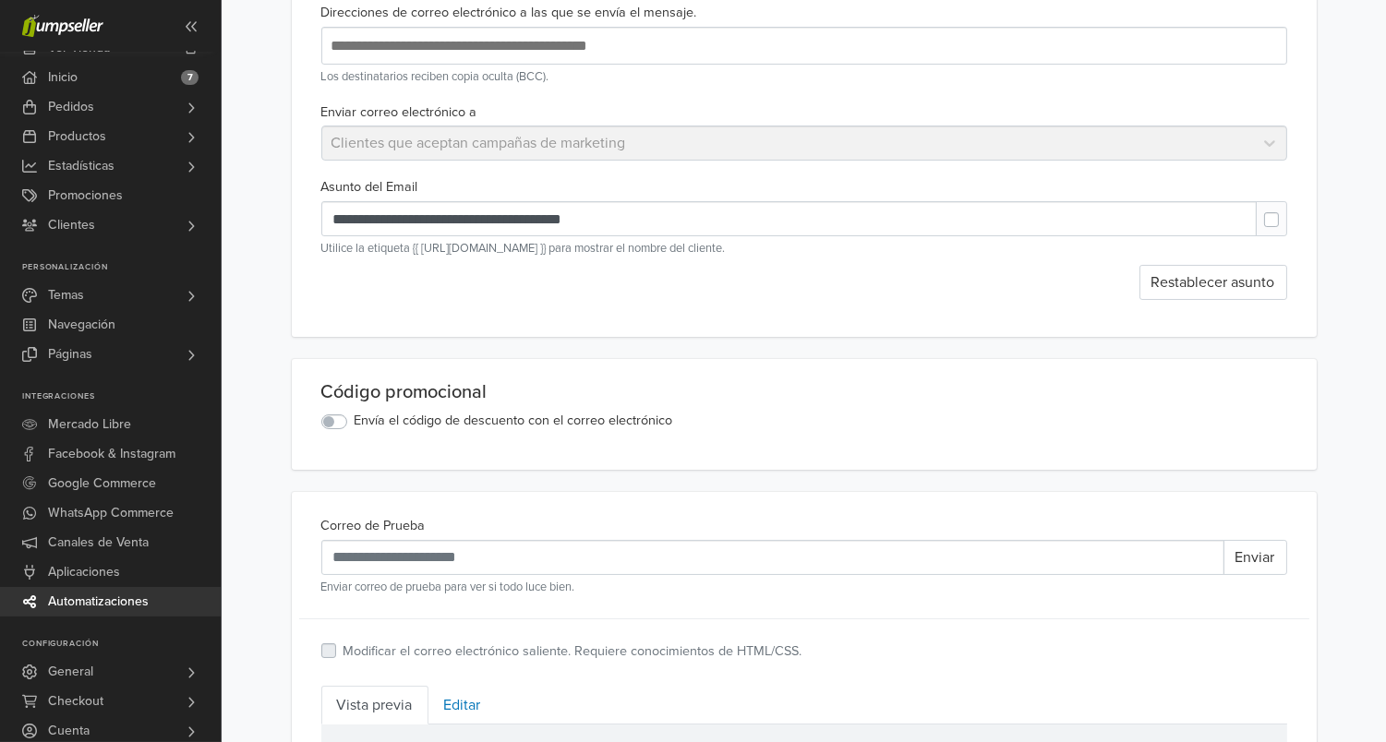
click at [709, 149] on div "Enviar correo electrónico a Clientes que aceptan campañas de marketing" at bounding box center [804, 131] width 980 height 61
click at [710, 304] on div "**********" at bounding box center [804, 158] width 1025 height 358
click at [675, 157] on div "Enviar correo electrónico a Clientes que aceptan campañas de marketing" at bounding box center [804, 131] width 980 height 61
click at [673, 143] on div "Enviar correo electrónico a Clientes que aceptan campañas de marketing" at bounding box center [804, 131] width 980 height 61
click at [209, 25] on div at bounding box center [110, 26] width 221 height 52
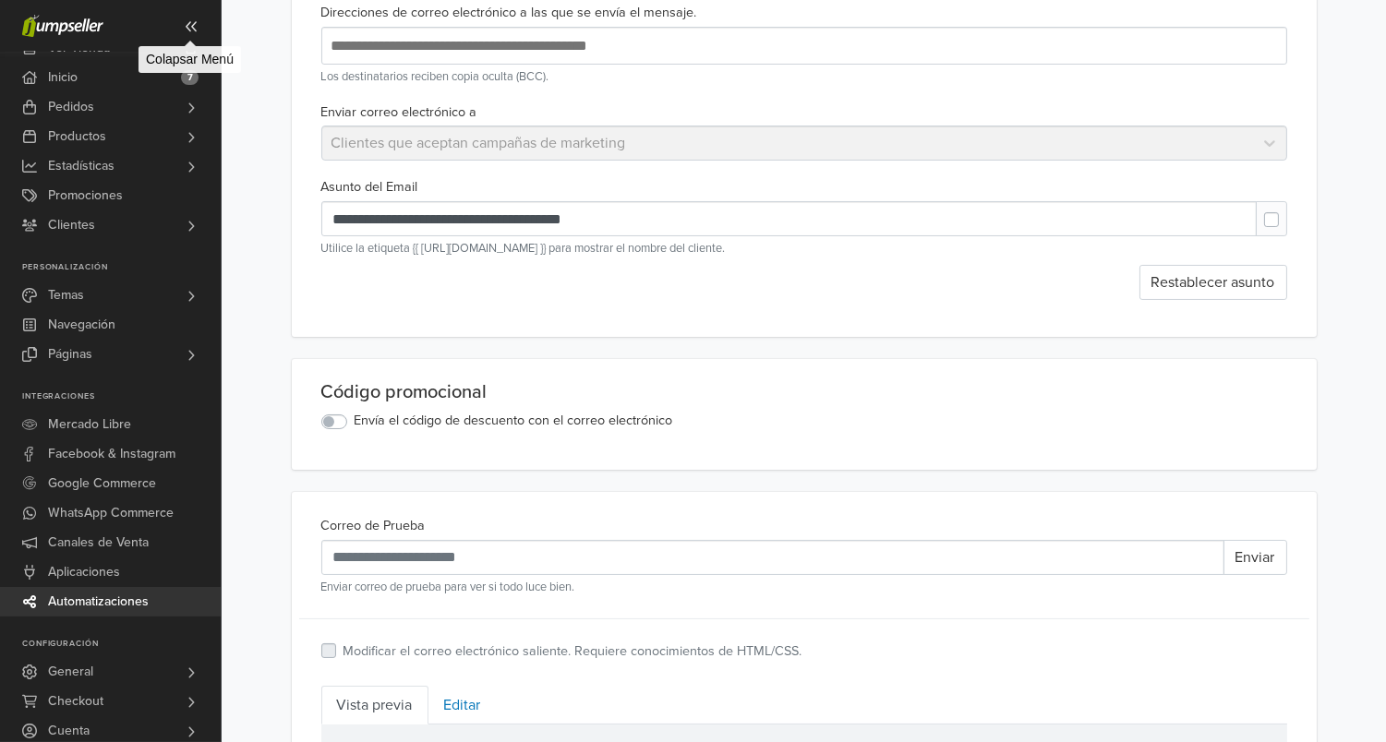
click at [196, 27] on icon at bounding box center [191, 26] width 15 height 15
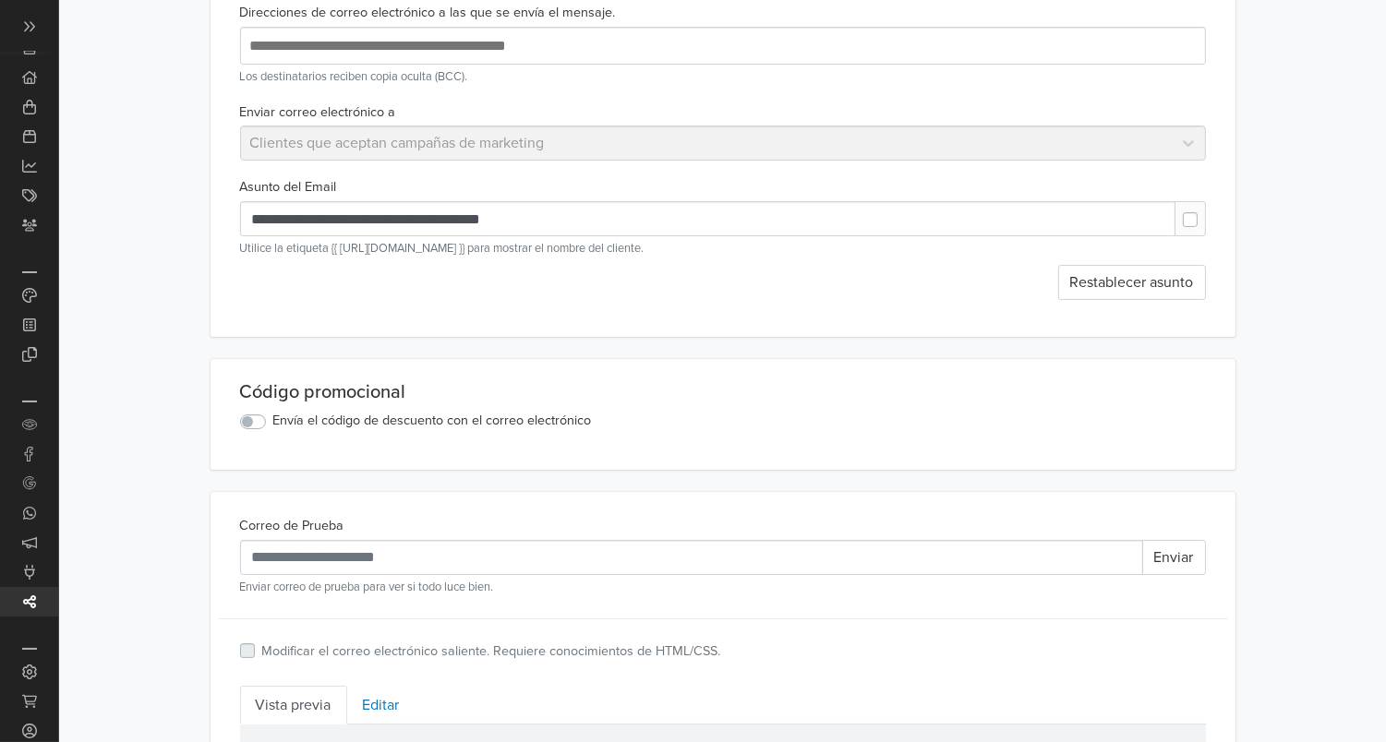
scroll to position [0, 0]
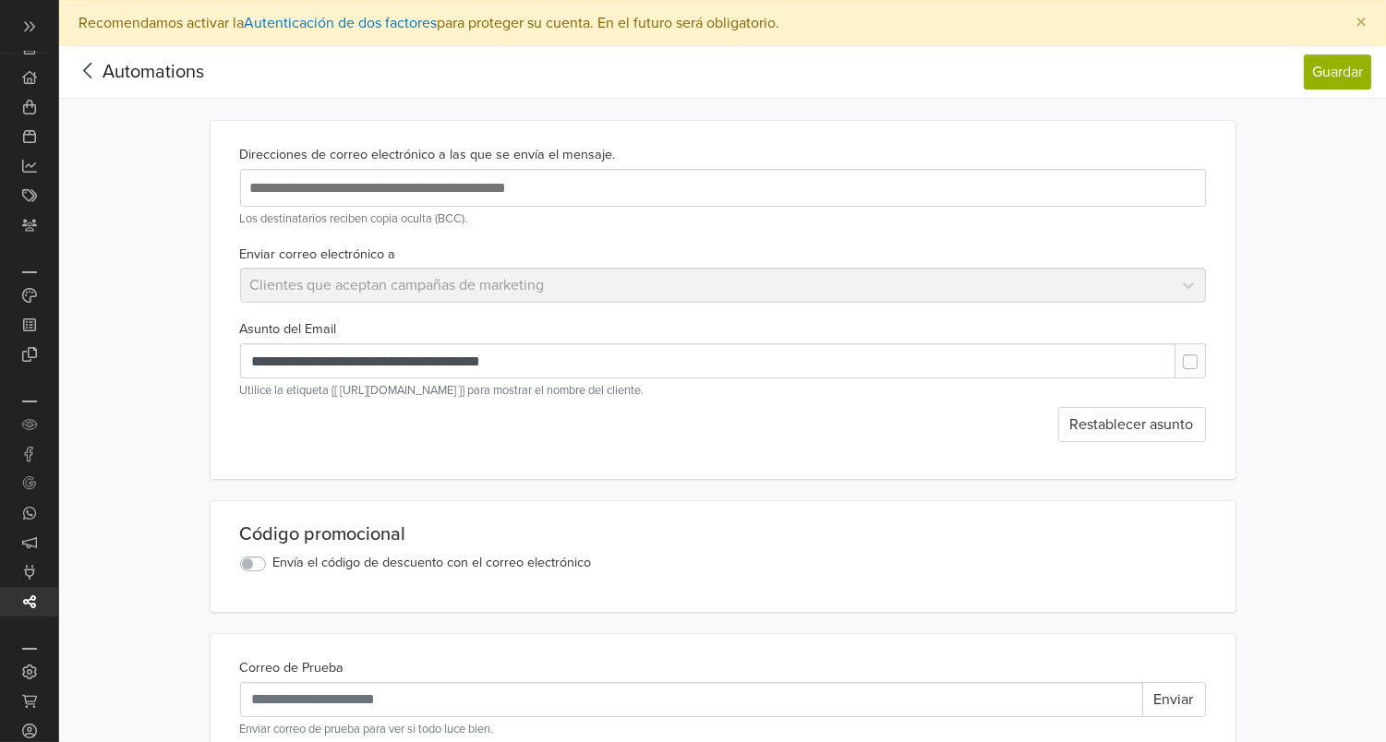
click at [89, 60] on icon at bounding box center [88, 70] width 29 height 23
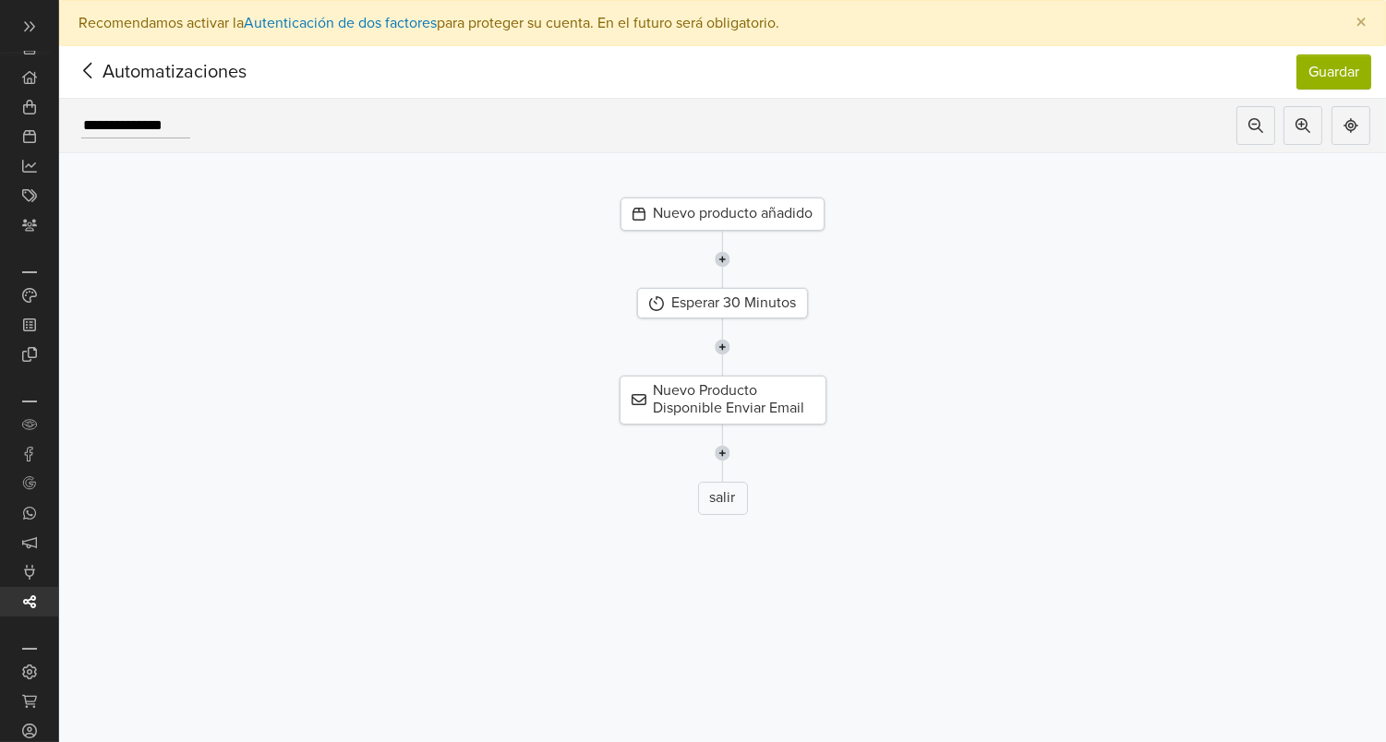
click at [776, 217] on div "Nuevo producto añadido" at bounding box center [722, 214] width 204 height 33
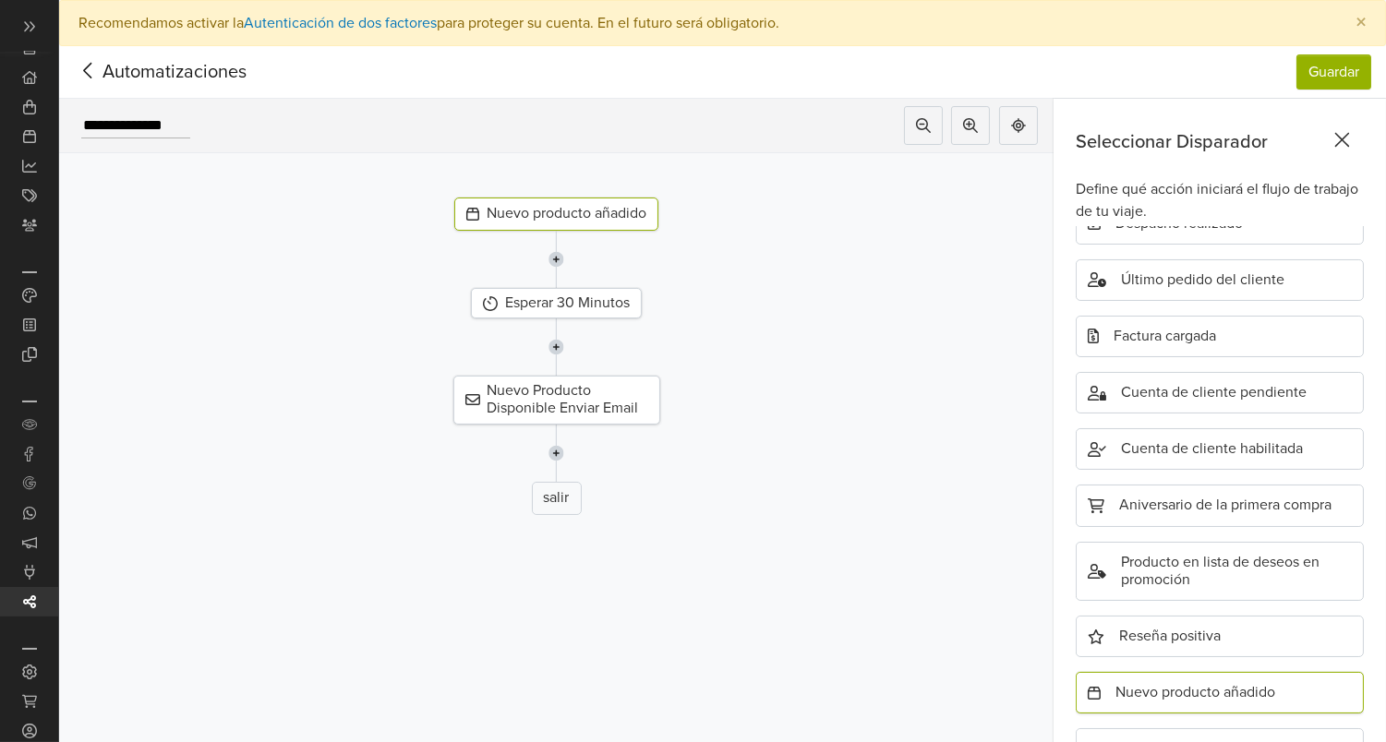
scroll to position [501, 0]
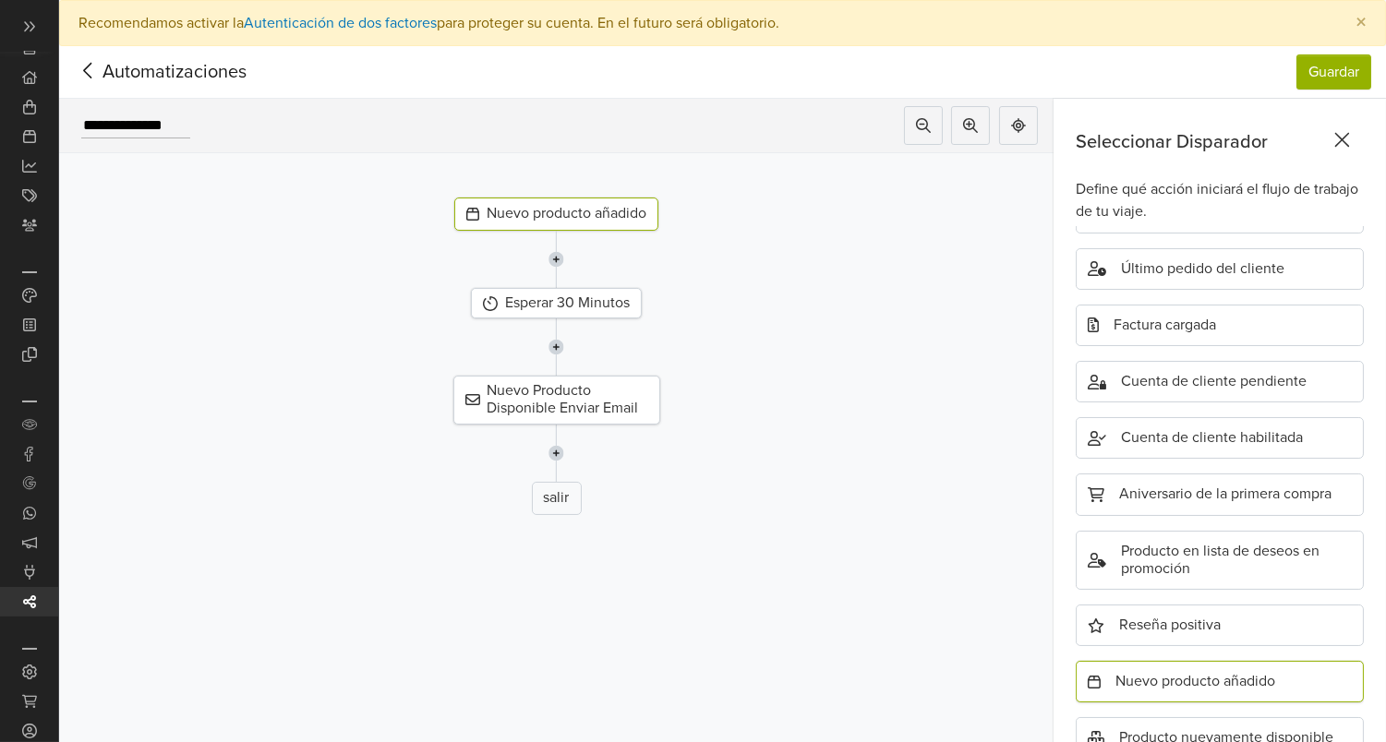
click at [599, 200] on div "Nuevo producto añadido" at bounding box center [556, 214] width 204 height 33
click at [624, 404] on div "Nuevo Producto Disponible Enviar Email" at bounding box center [556, 400] width 207 height 48
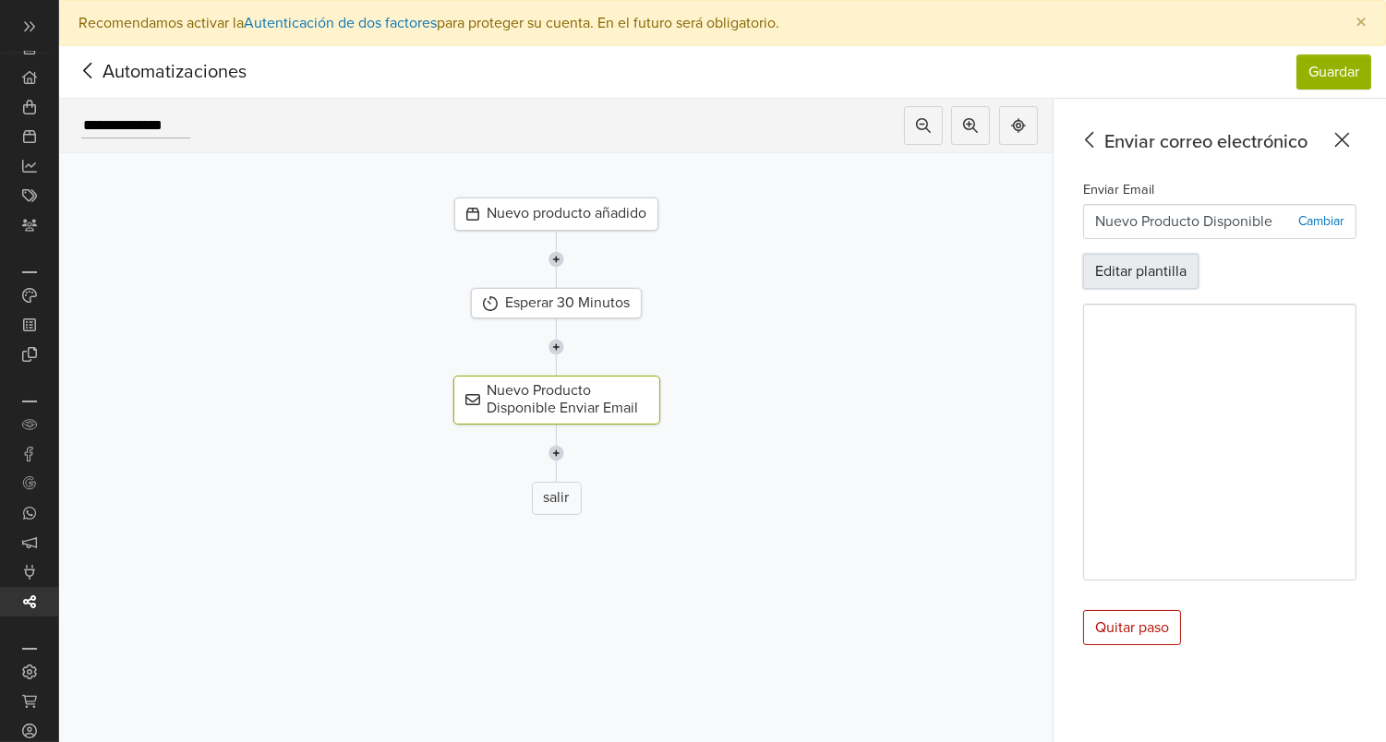
click at [1168, 275] on button "Editar plantilla" at bounding box center [1140, 271] width 115 height 35
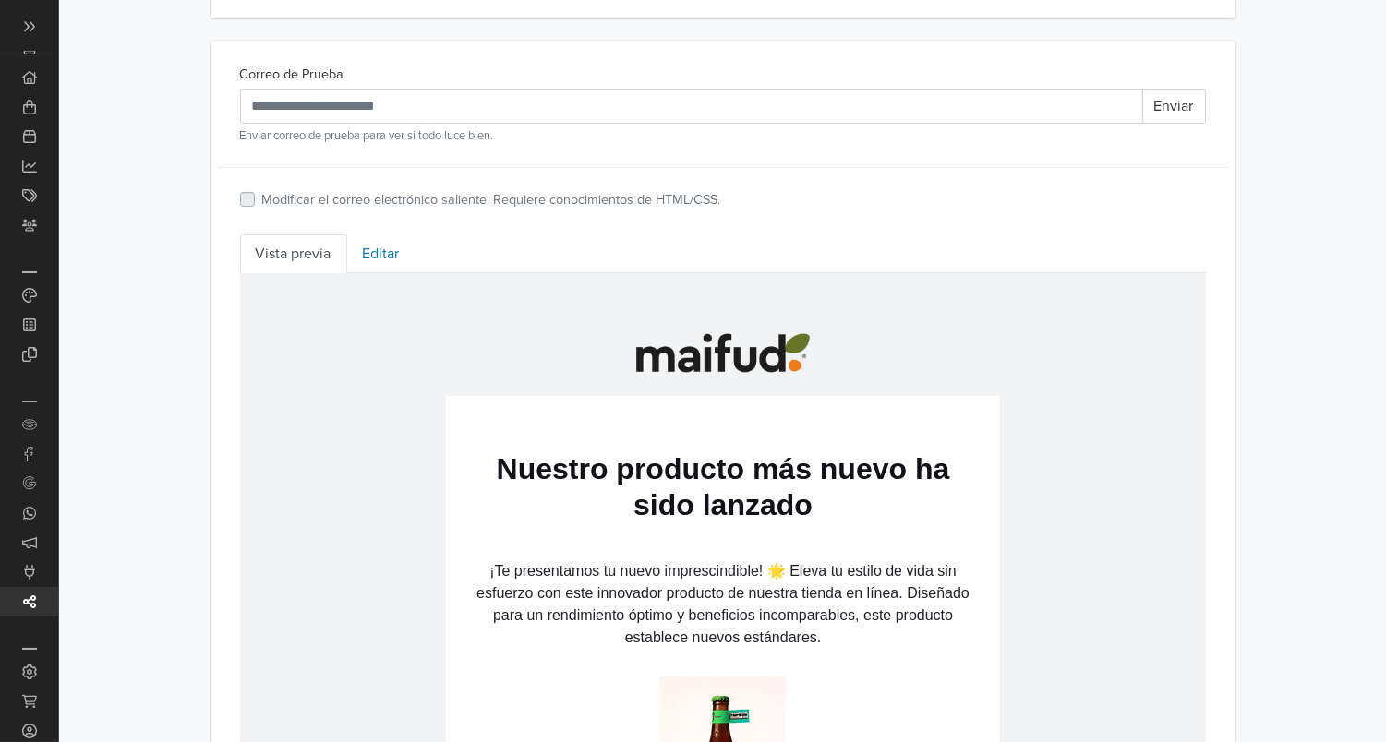
scroll to position [573, 0]
click at [628, 463] on h1 "Nuestro producto más nuevo ha sido lanzado" at bounding box center [721, 486] width 517 height 72
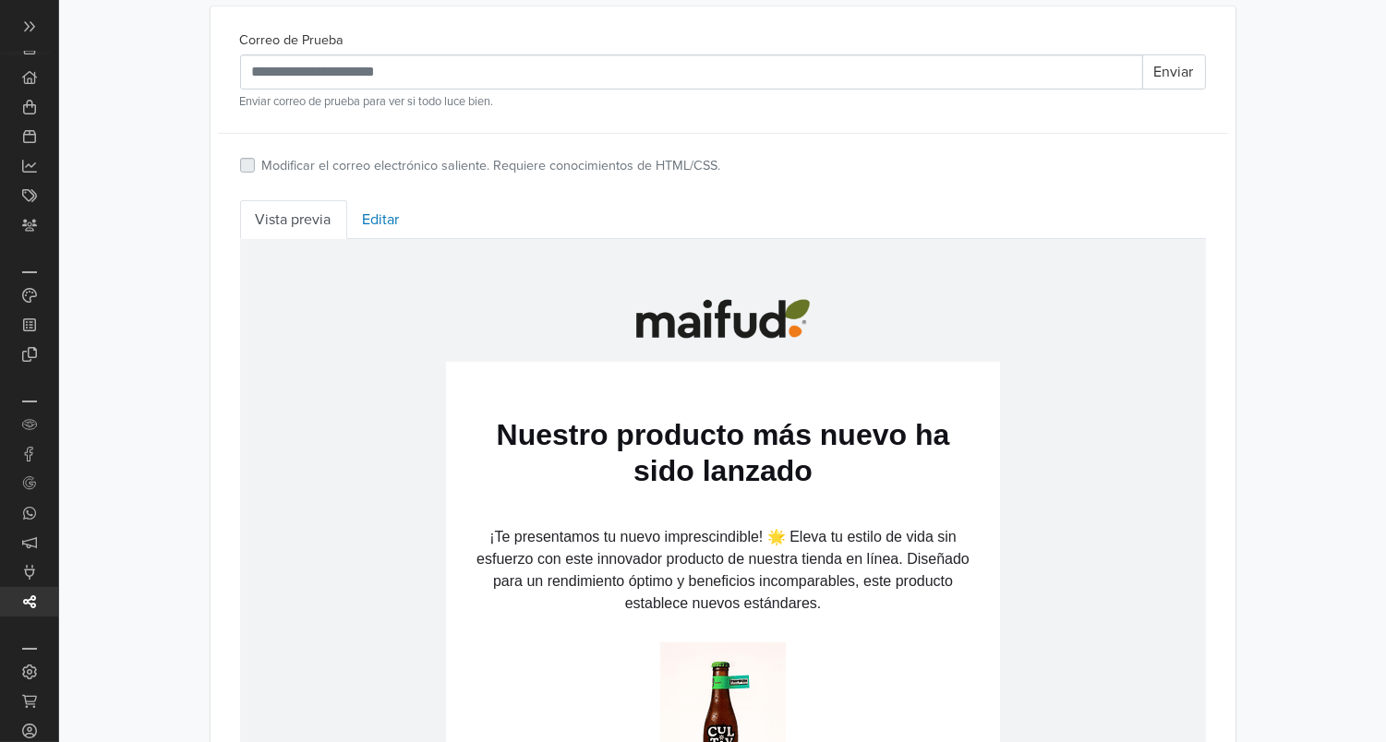
scroll to position [637, 0]
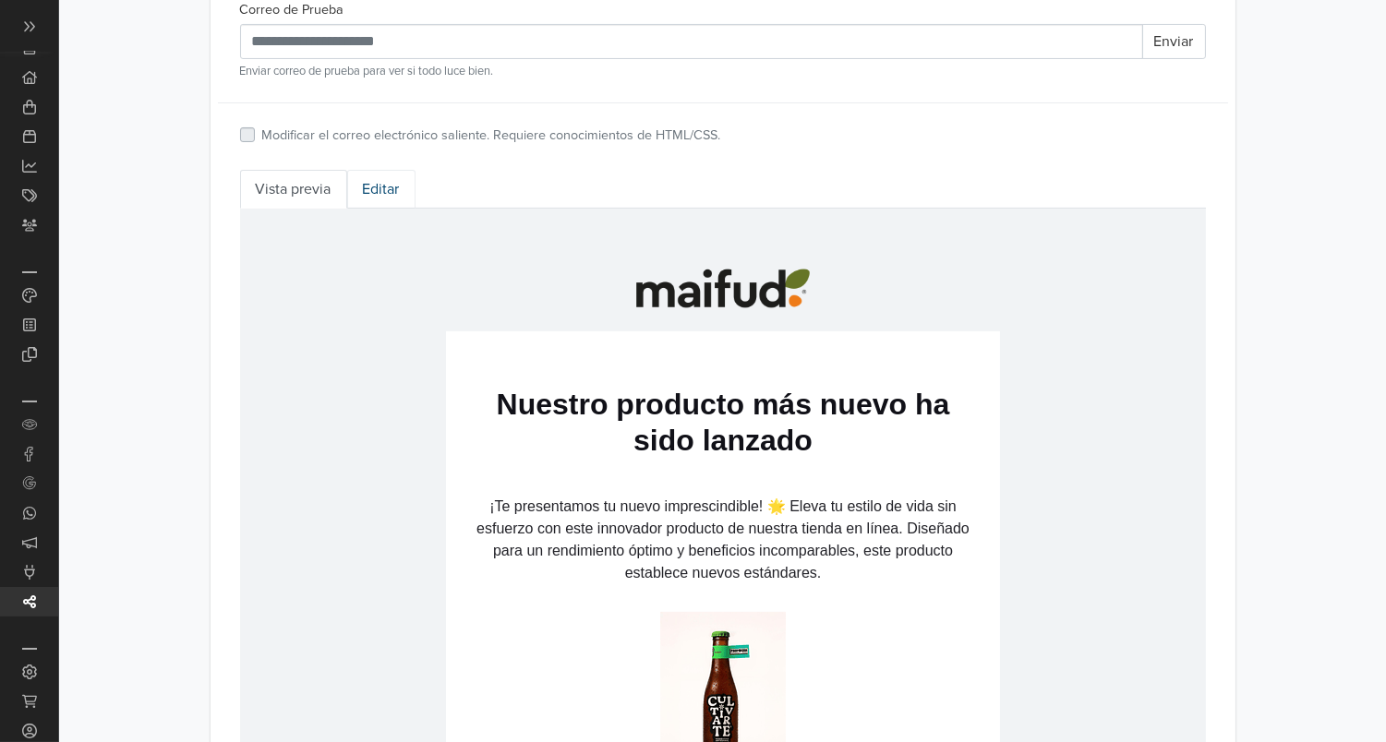
click at [389, 180] on link "Editar" at bounding box center [381, 189] width 68 height 39
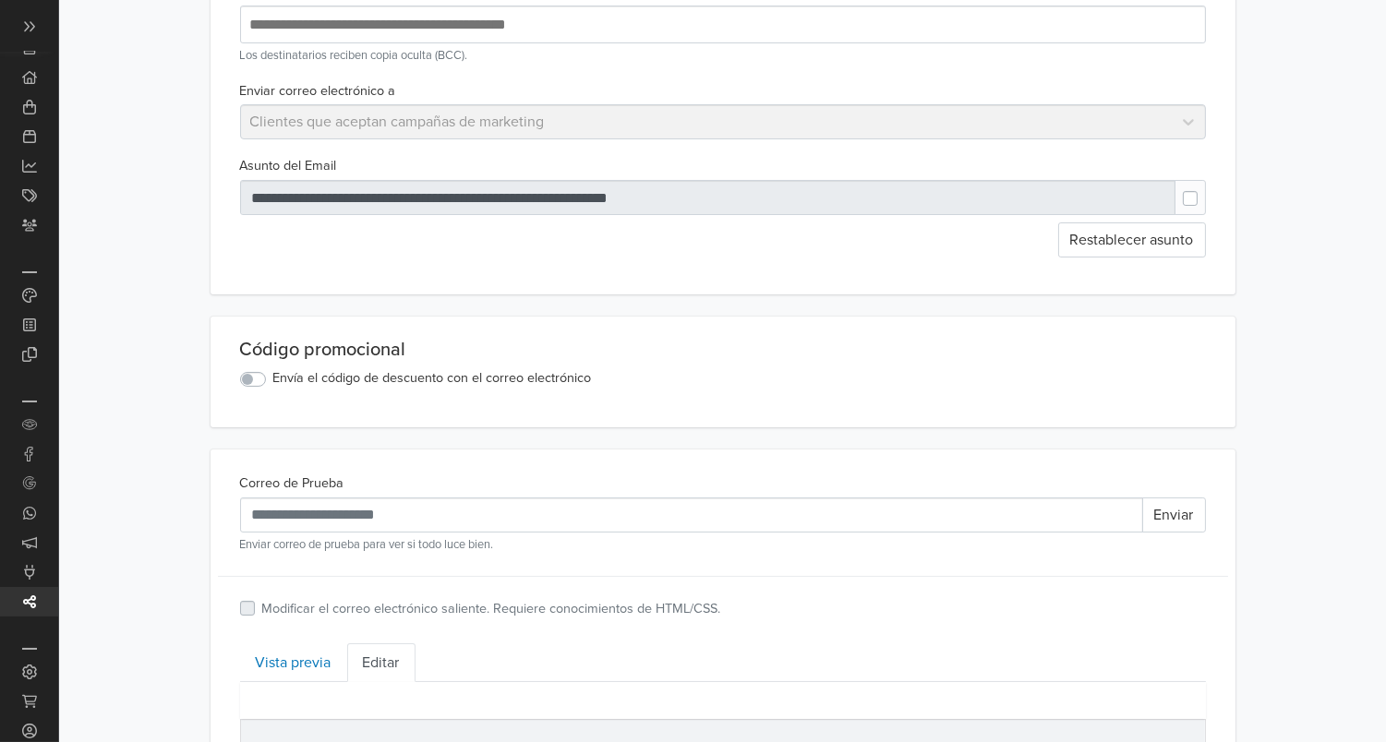
scroll to position [0, 0]
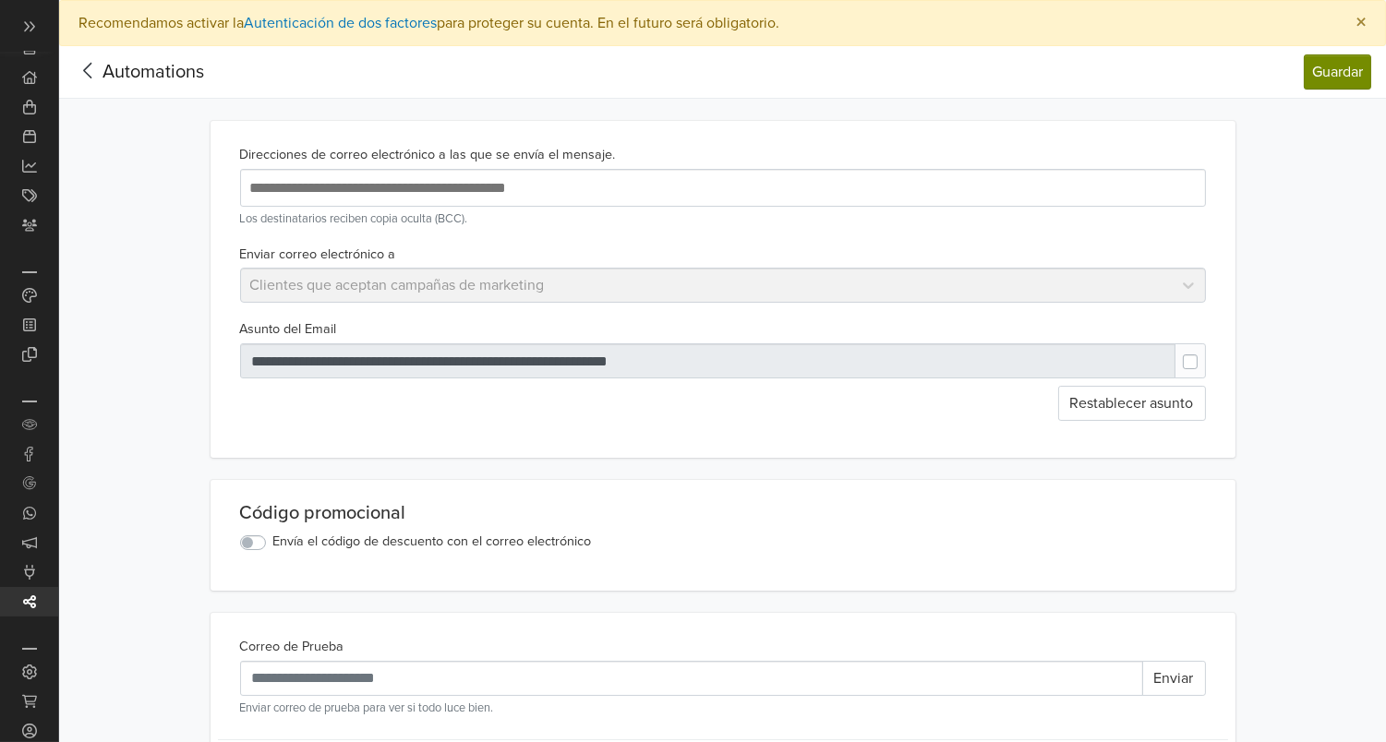
click at [1363, 23] on span "×" at bounding box center [1360, 22] width 11 height 27
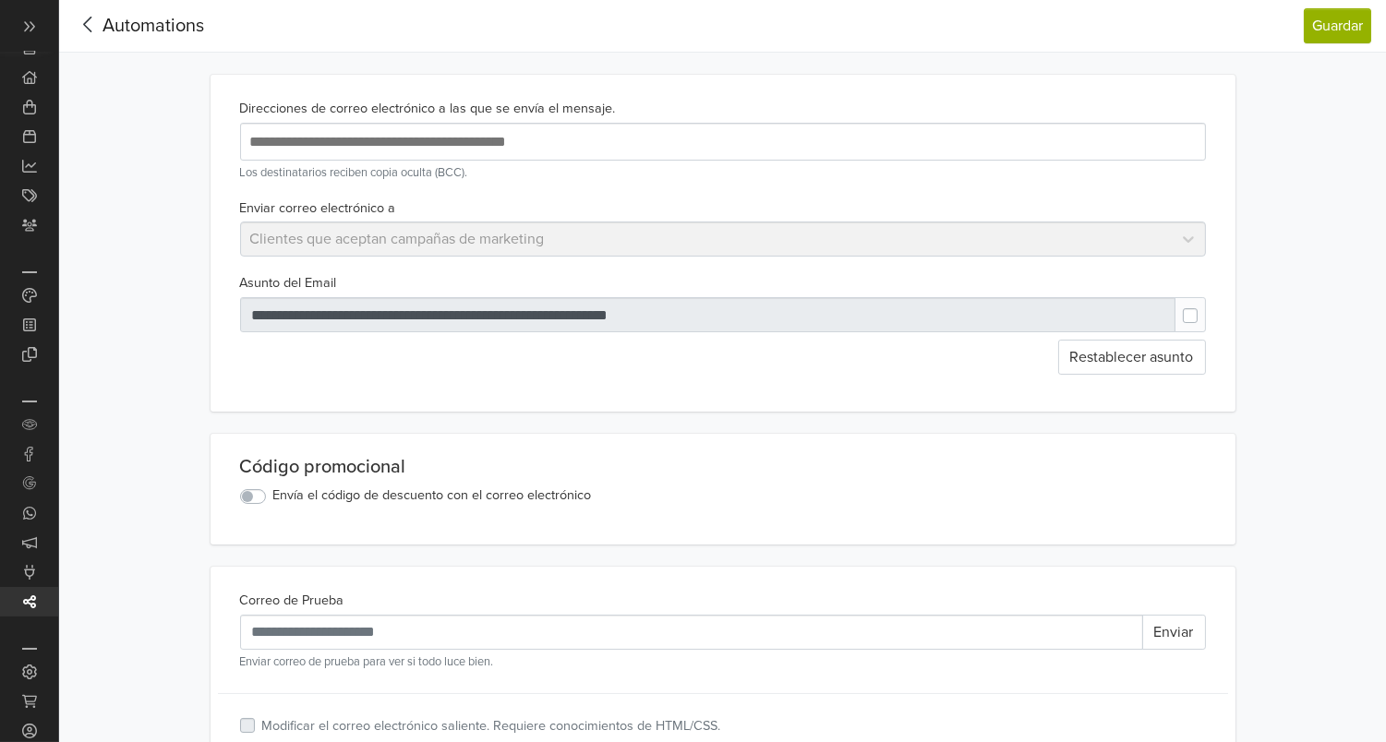
click at [93, 19] on icon at bounding box center [88, 24] width 29 height 23
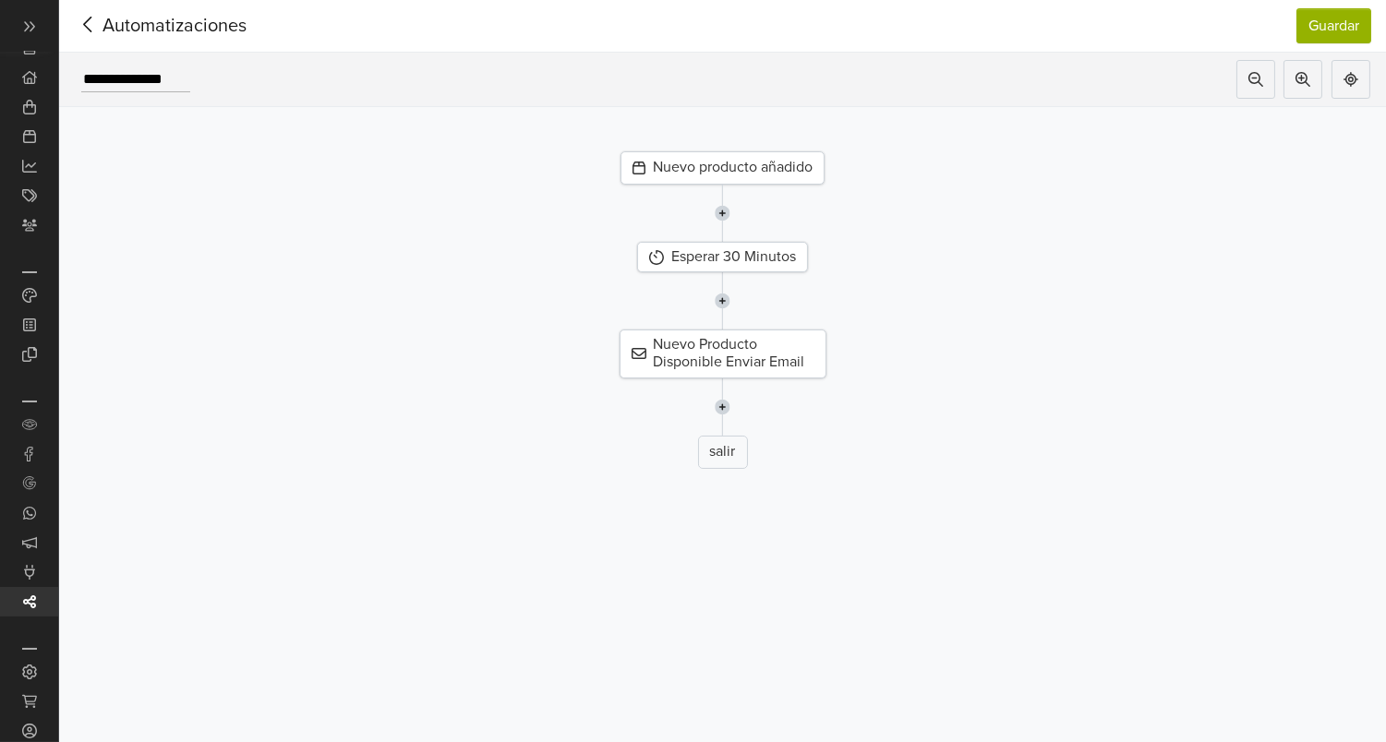
click at [755, 159] on div "Nuevo producto añadido" at bounding box center [722, 167] width 204 height 33
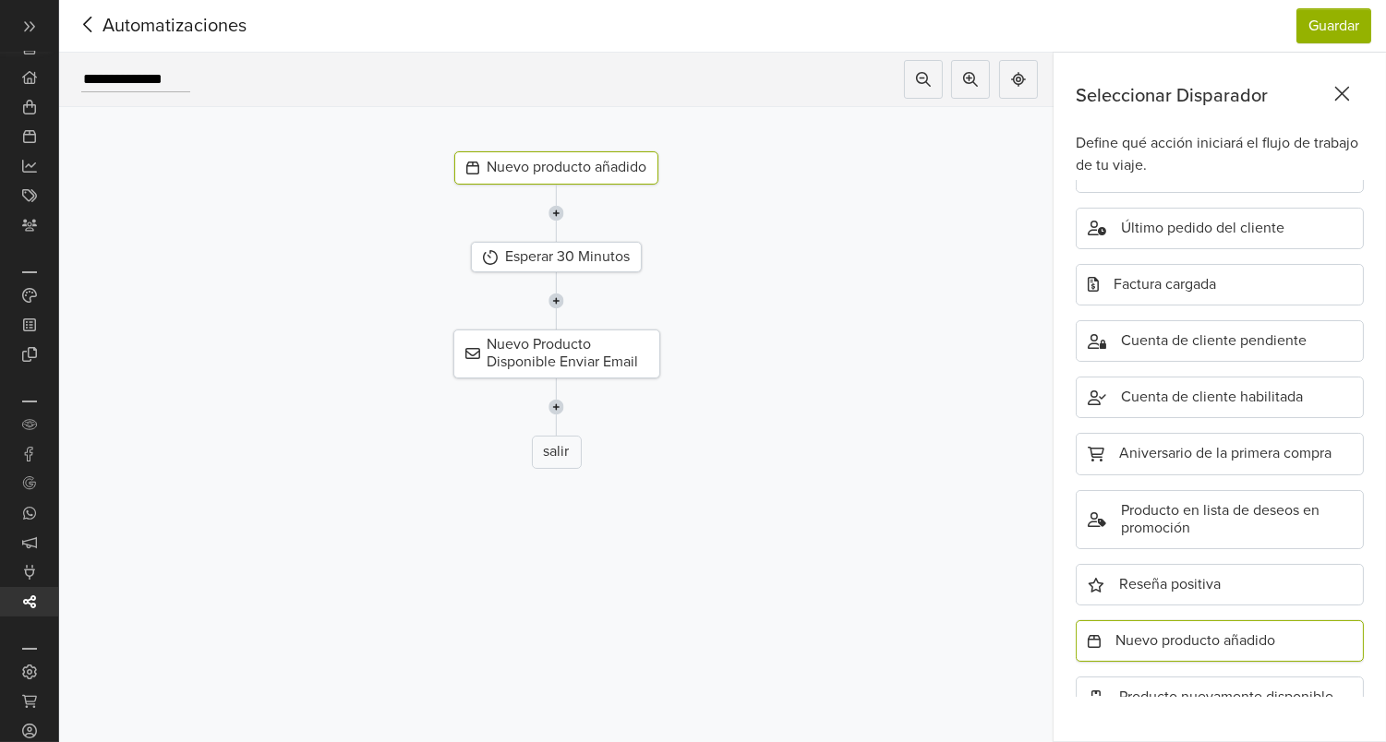
scroll to position [501, 0]
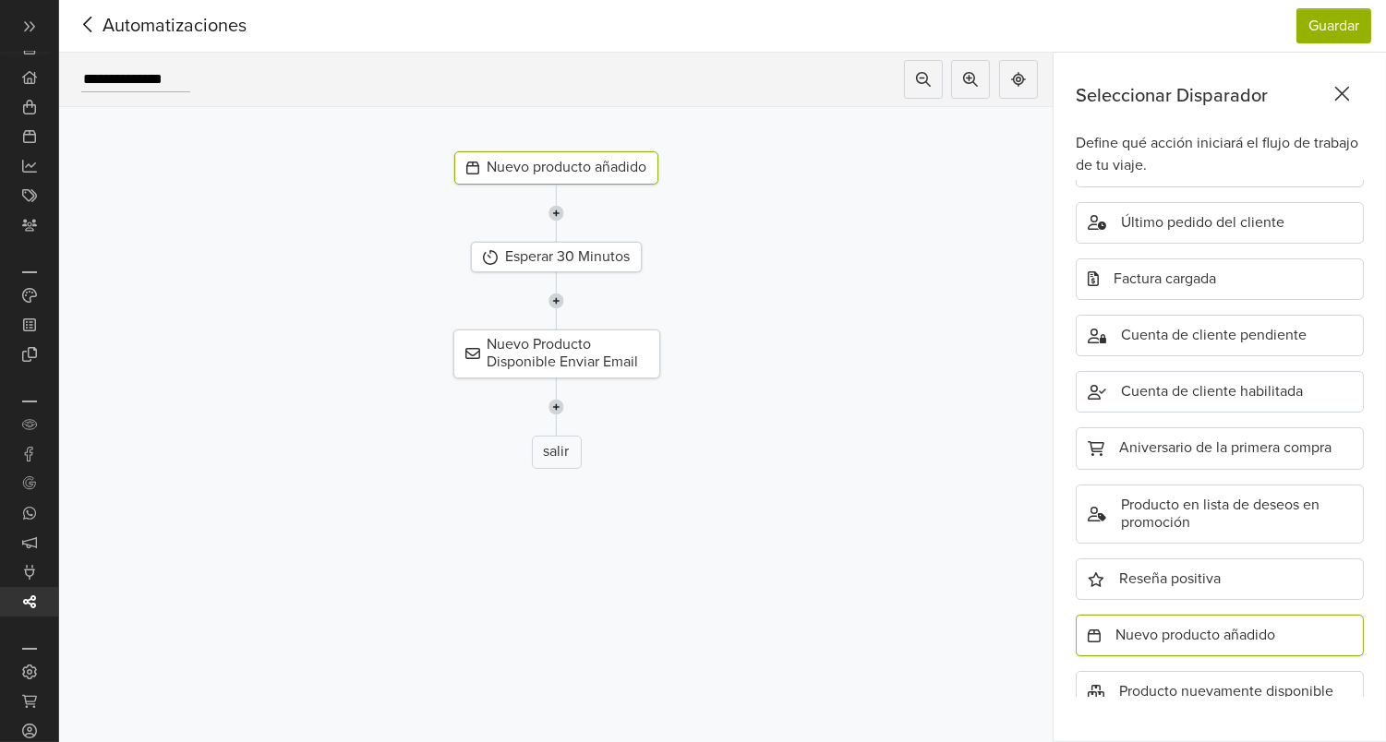
click at [1351, 93] on icon at bounding box center [1342, 93] width 29 height 23
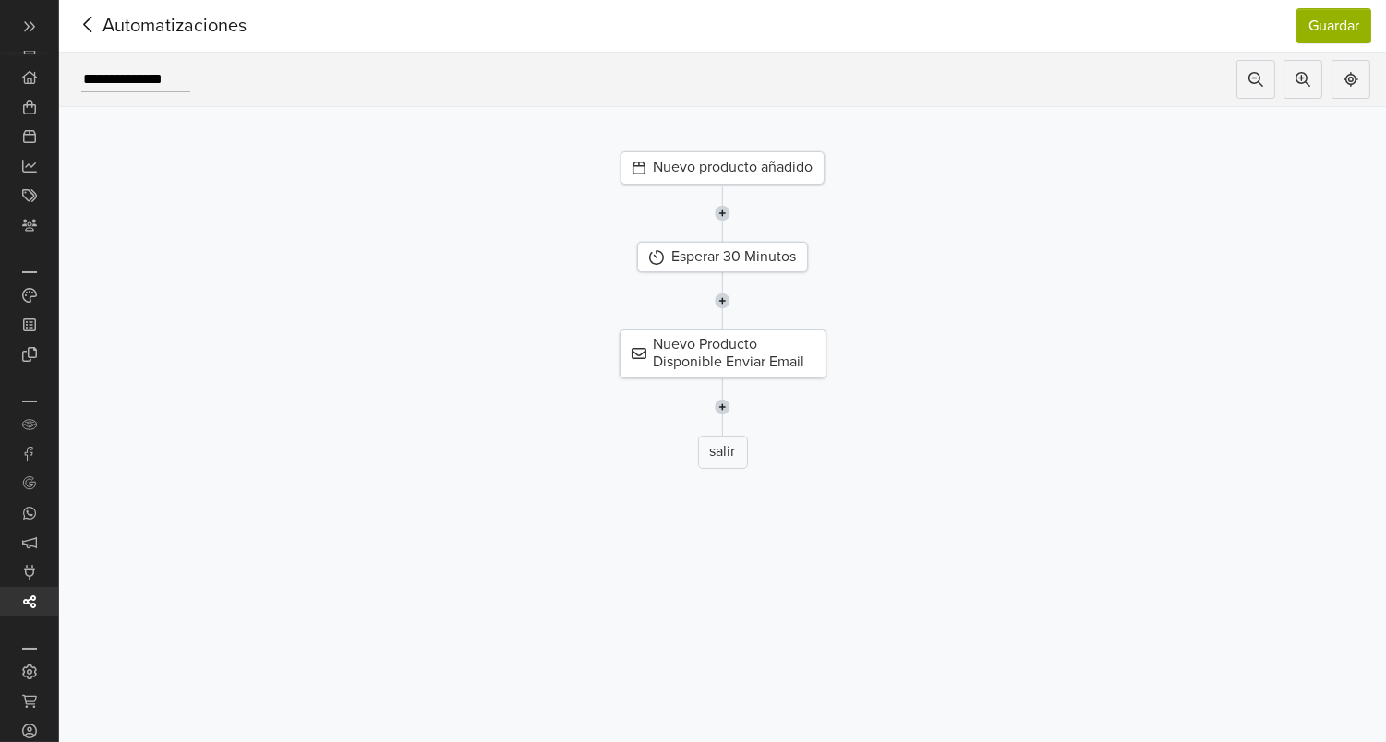
click at [101, 25] on icon at bounding box center [88, 24] width 29 height 23
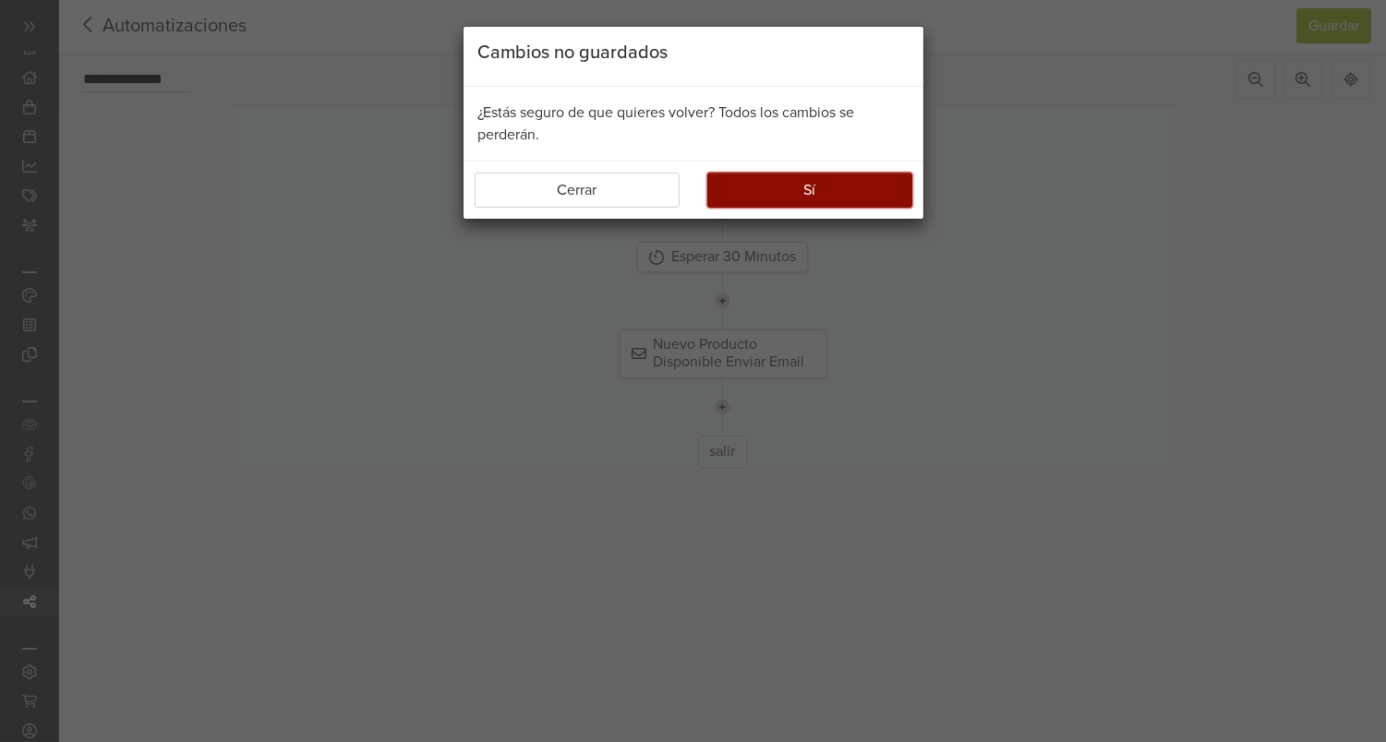
click at [776, 177] on button "Sí" at bounding box center [809, 190] width 205 height 35
